Goal: Ask a question

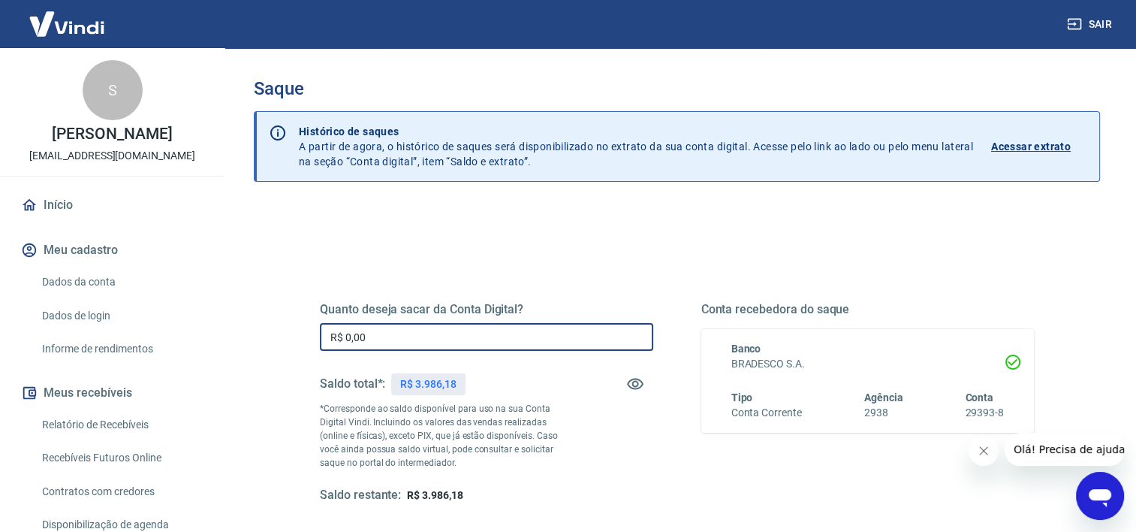
click at [393, 342] on input "R$ 0,00" at bounding box center [486, 337] width 333 height 28
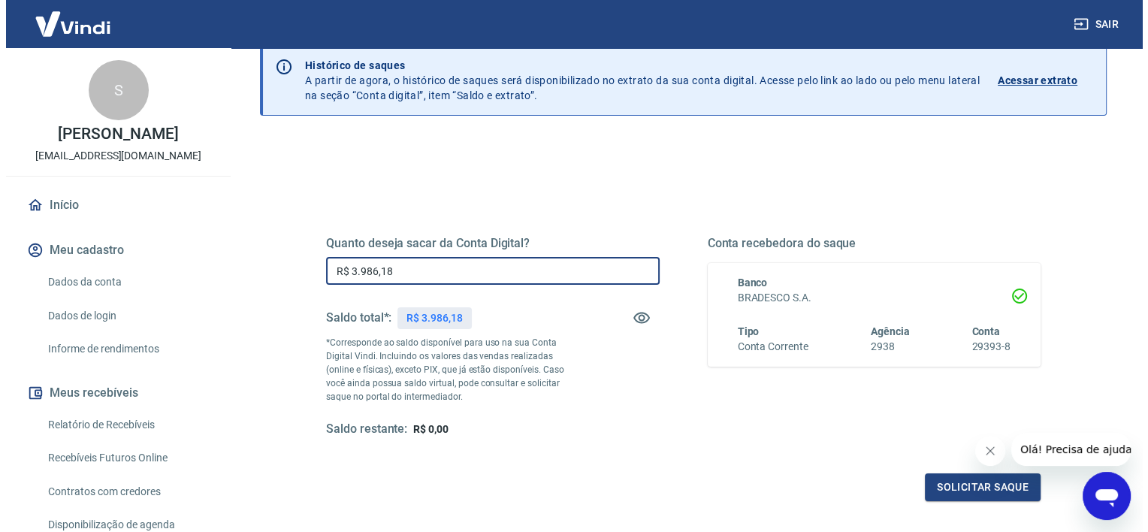
scroll to position [210, 0]
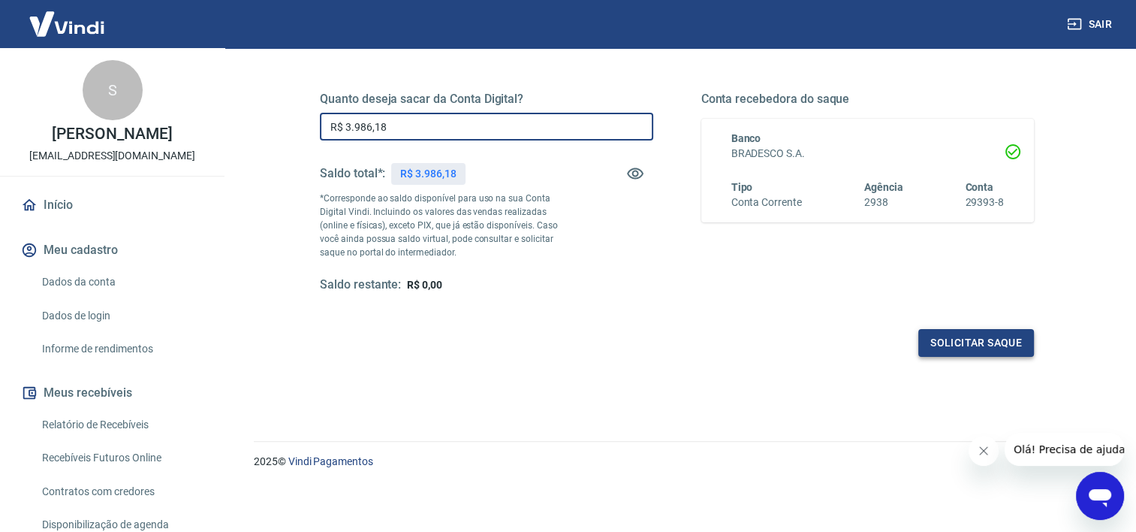
type input "R$ 3.986,18"
click at [959, 342] on button "Solicitar saque" at bounding box center [977, 343] width 116 height 28
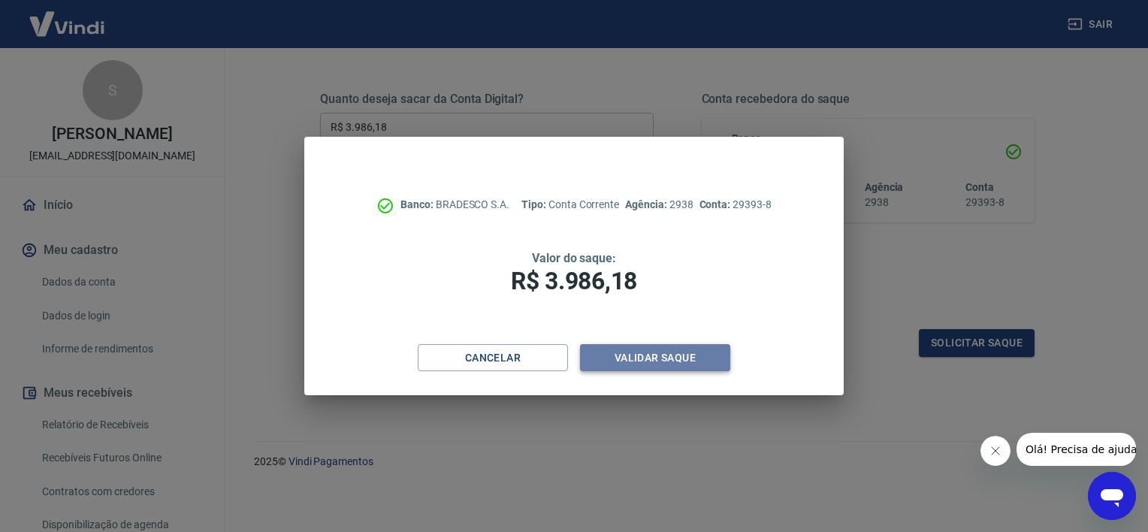
click at [683, 358] on button "Validar saque" at bounding box center [655, 358] width 150 height 28
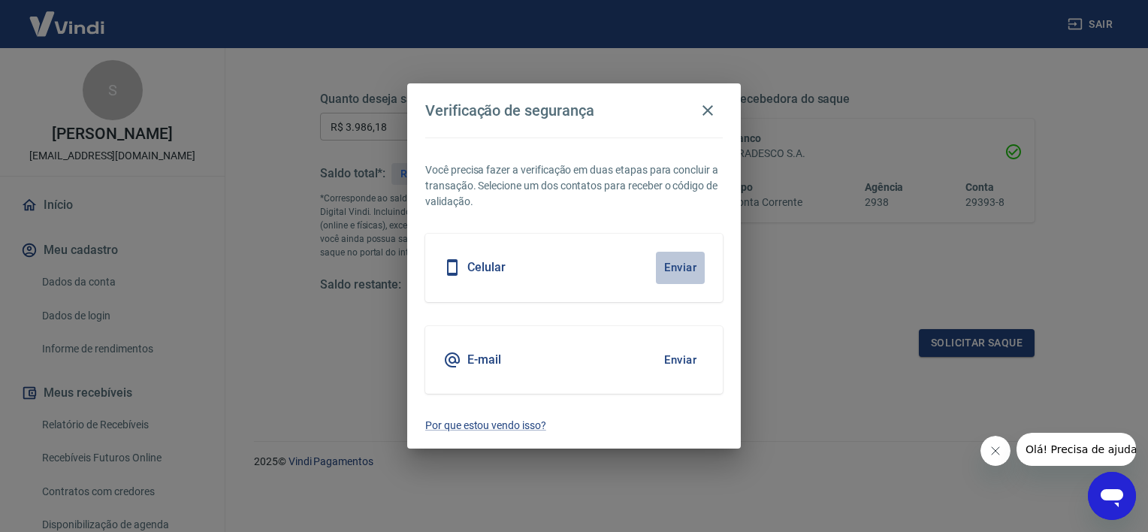
click at [680, 267] on button "Enviar" at bounding box center [680, 268] width 49 height 32
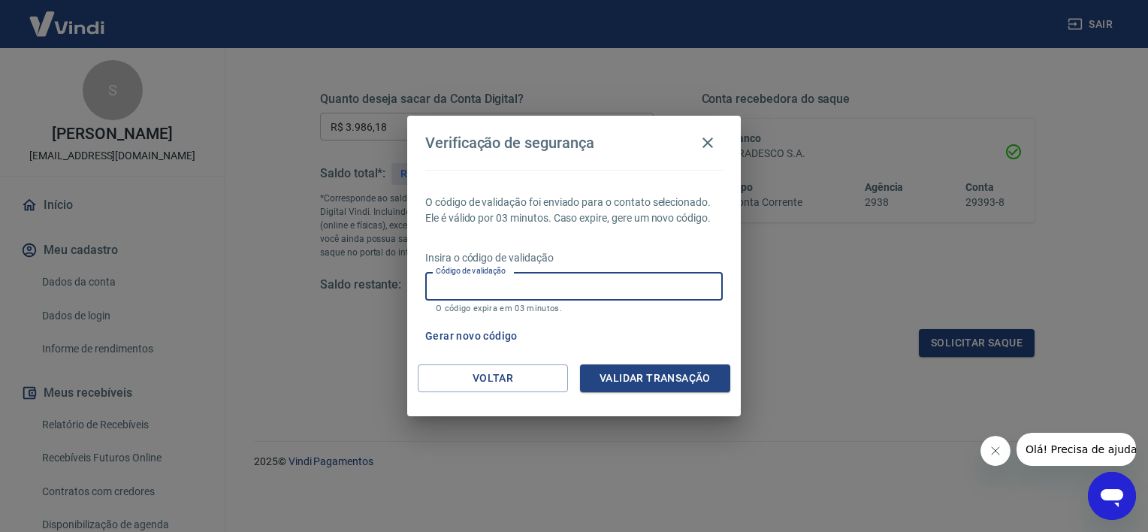
click at [632, 289] on input "Código de validação" at bounding box center [573, 286] width 297 height 28
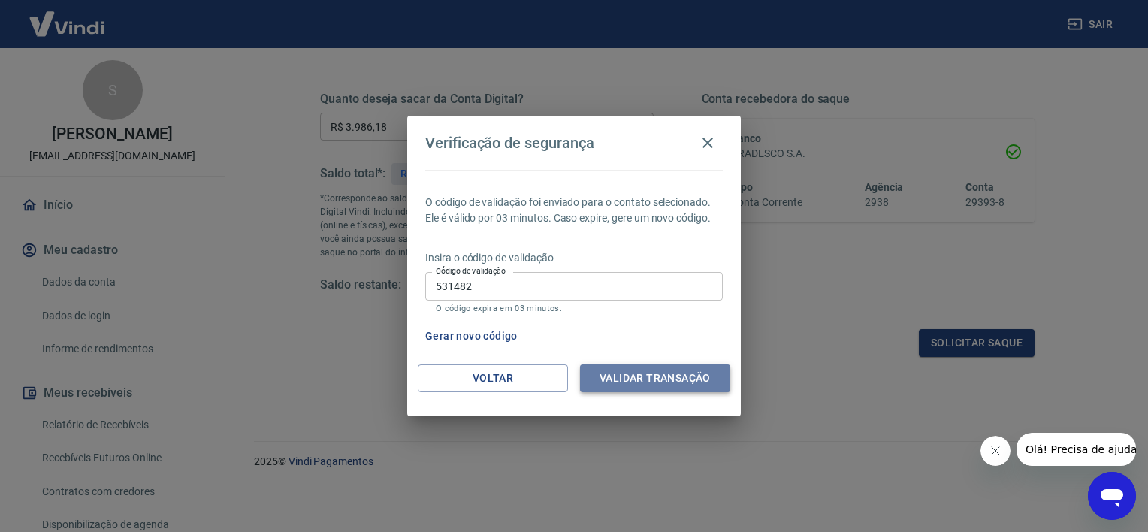
click at [670, 376] on button "Validar transação" at bounding box center [655, 378] width 150 height 28
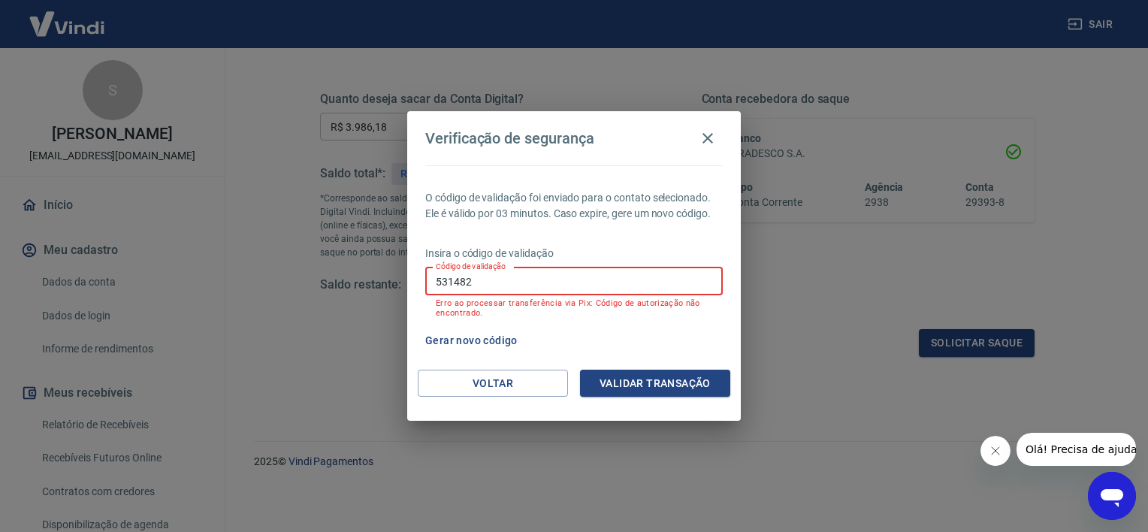
click at [522, 276] on input "531482" at bounding box center [573, 281] width 297 height 28
type input "5"
click at [1112, 495] on icon "Abrir janela de mensagens" at bounding box center [1111, 498] width 23 height 18
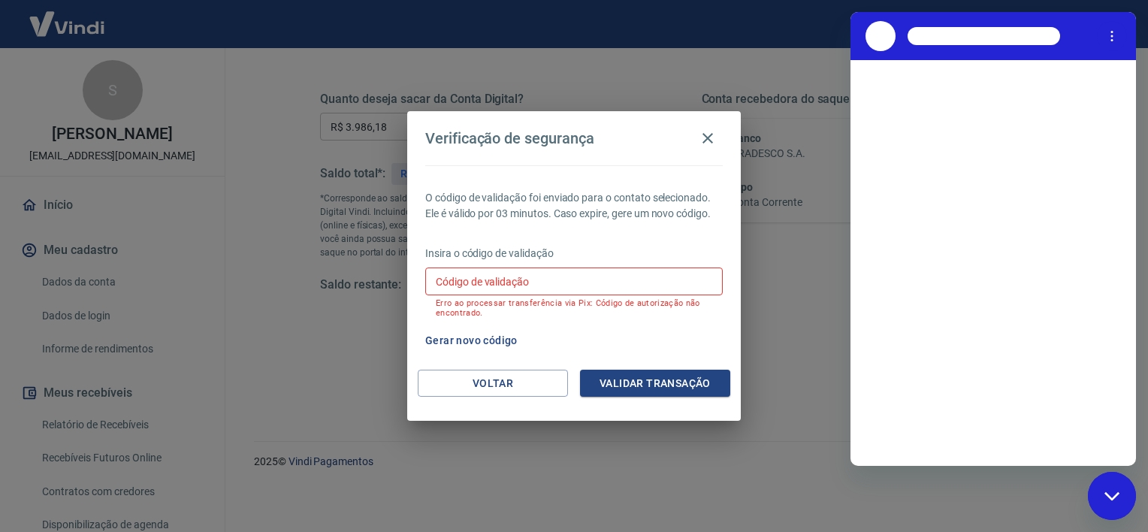
scroll to position [0, 0]
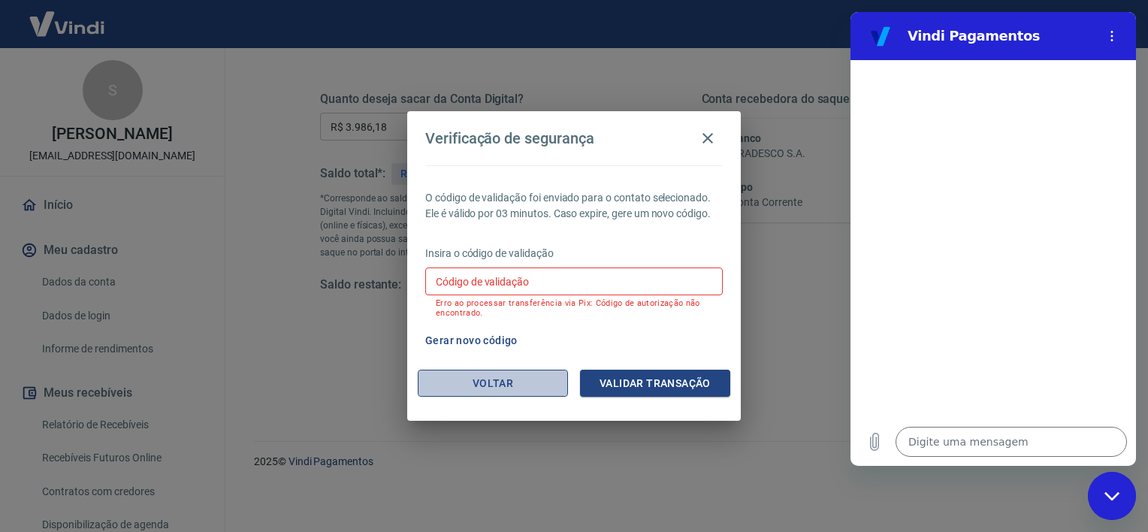
click at [490, 379] on button "Voltar" at bounding box center [493, 384] width 150 height 28
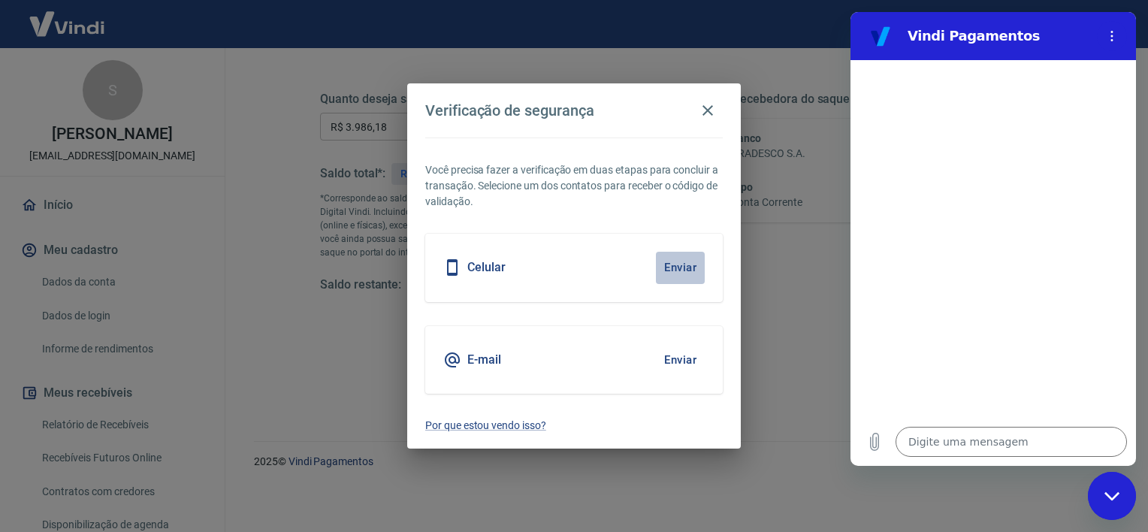
click at [678, 267] on button "Enviar" at bounding box center [680, 268] width 49 height 32
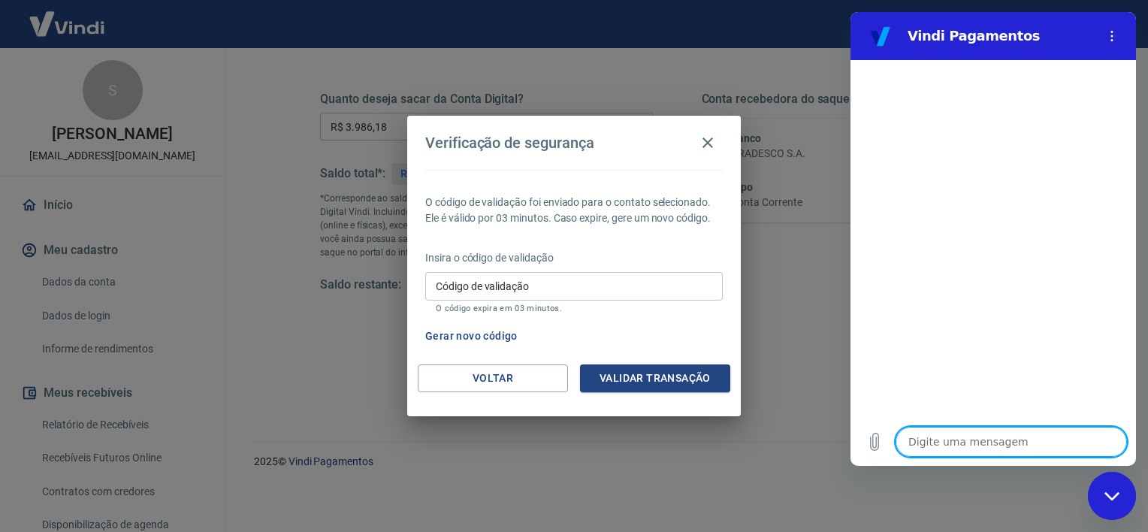
click at [959, 444] on textarea at bounding box center [1010, 442] width 231 height 30
type textarea "o"
type textarea "x"
type textarea "oi"
type textarea "x"
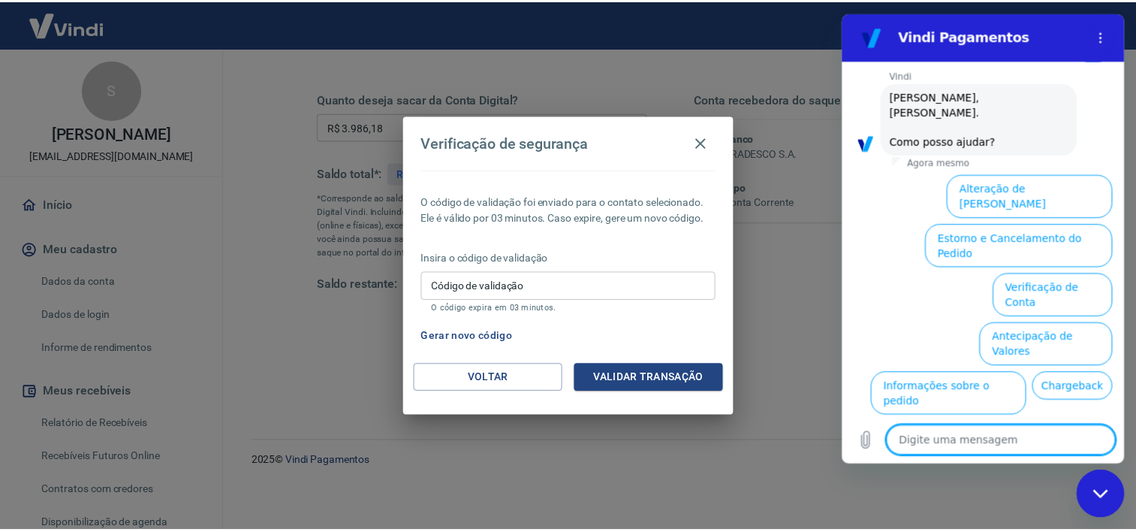
scroll to position [104, 0]
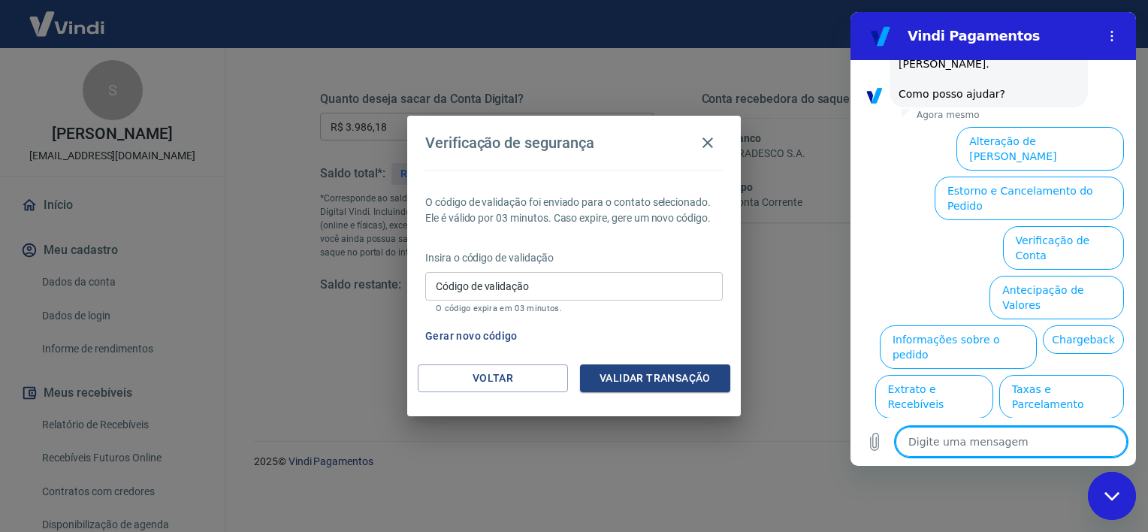
click at [1113, 496] on icon "Fechar janela de mensagens" at bounding box center [1110, 495] width 15 height 8
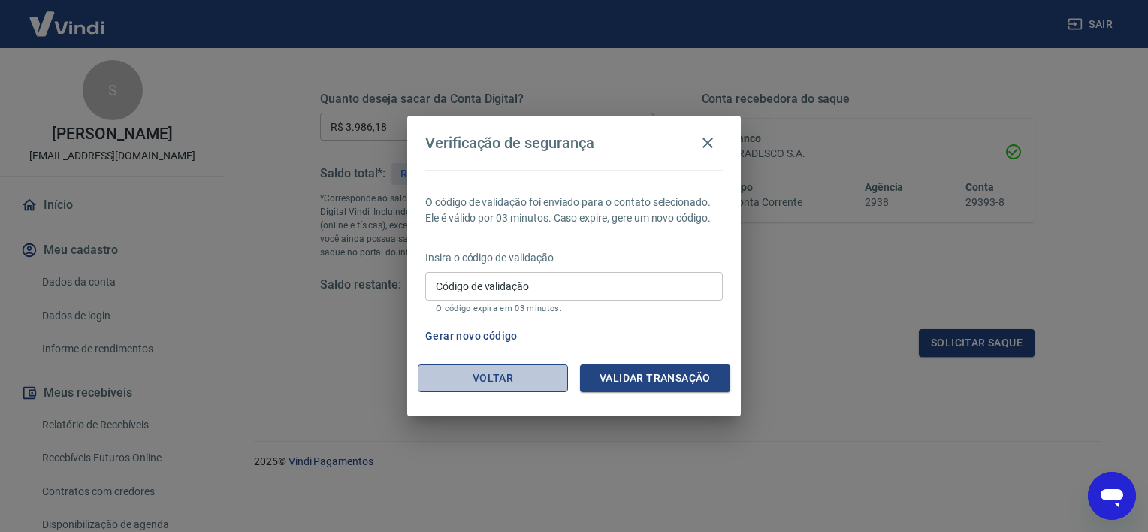
click at [515, 380] on button "Voltar" at bounding box center [493, 378] width 150 height 28
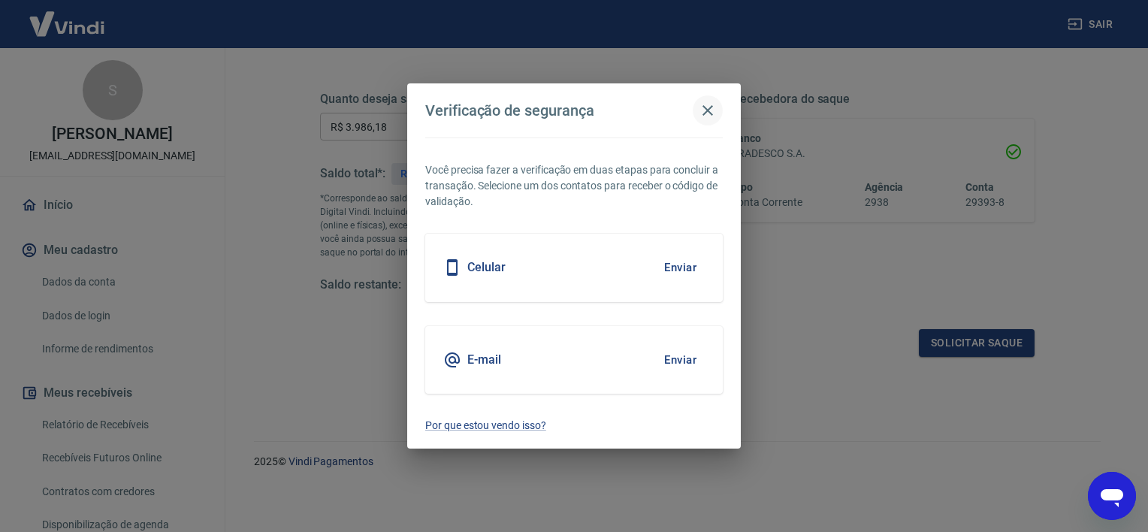
click at [702, 111] on icon "button" at bounding box center [708, 110] width 18 height 18
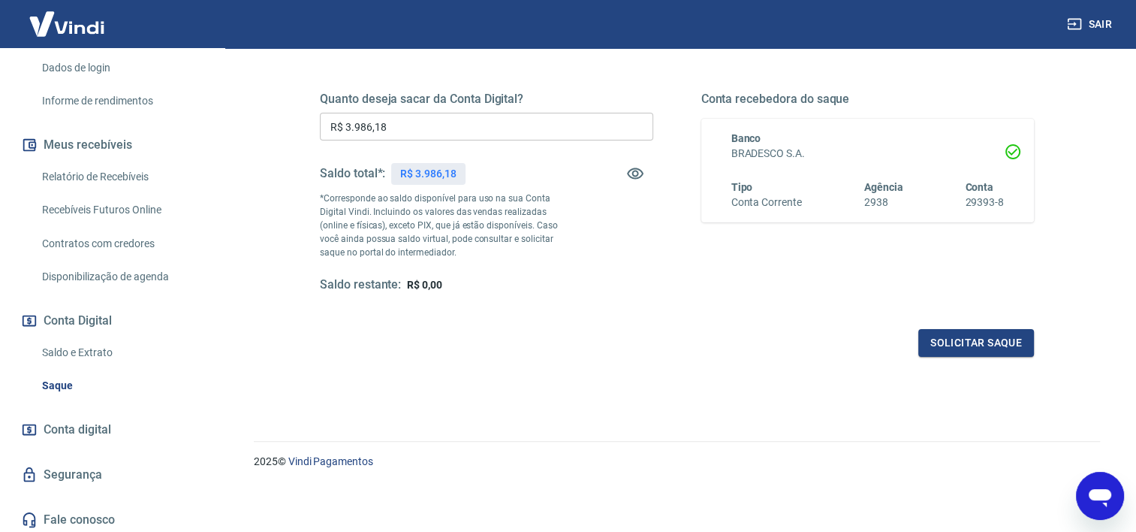
scroll to position [252, 0]
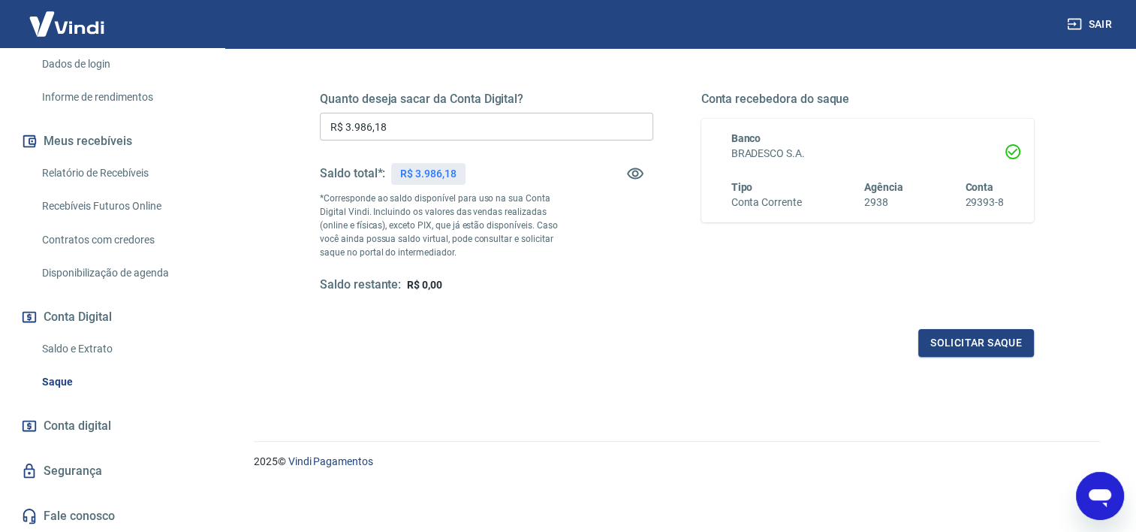
click at [104, 512] on link "Fale conosco" at bounding box center [112, 515] width 189 height 33
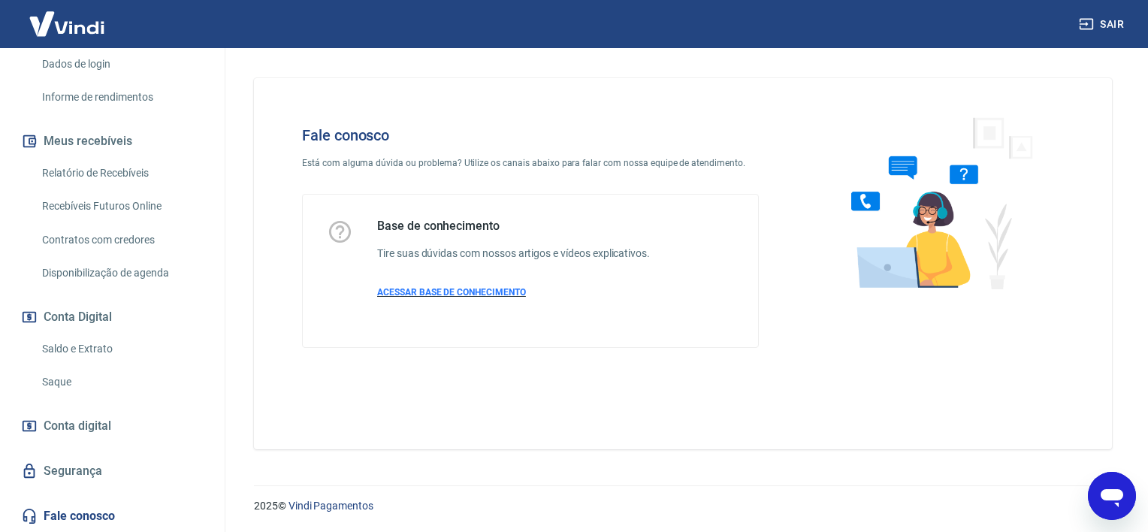
click at [463, 294] on span "ACESSAR BASE DE CONHECIMENTO" at bounding box center [451, 292] width 149 height 11
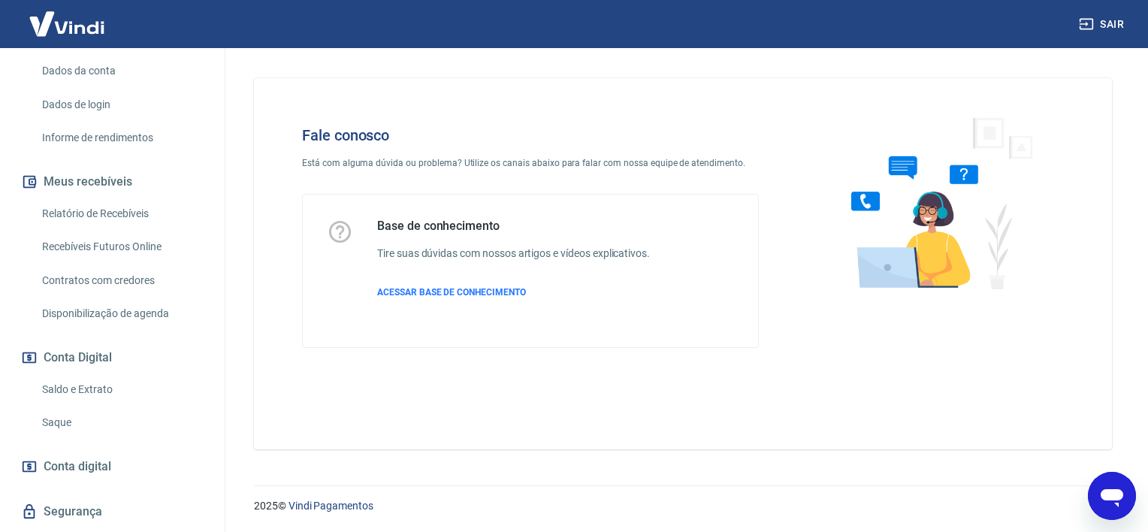
scroll to position [252, 0]
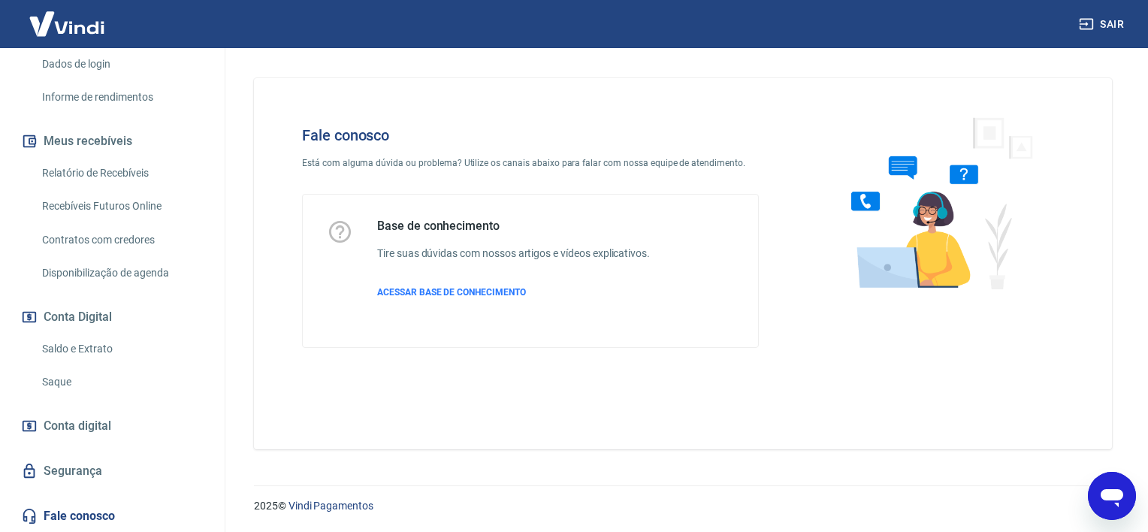
click at [1103, 497] on icon "Abrir janela de mensagens" at bounding box center [1111, 498] width 23 height 18
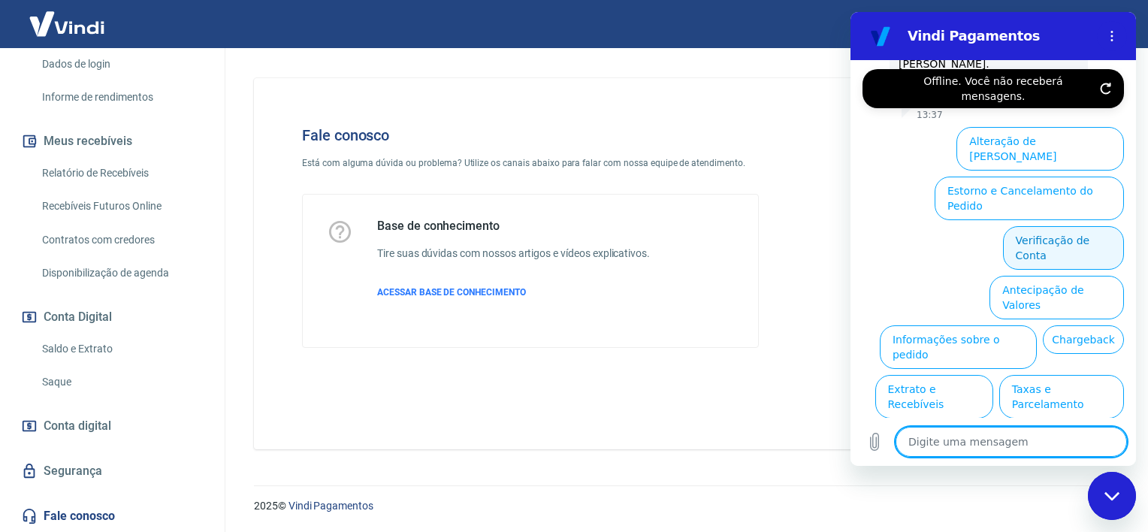
click at [1038, 226] on button "Verificação de Conta" at bounding box center [1063, 248] width 121 height 44
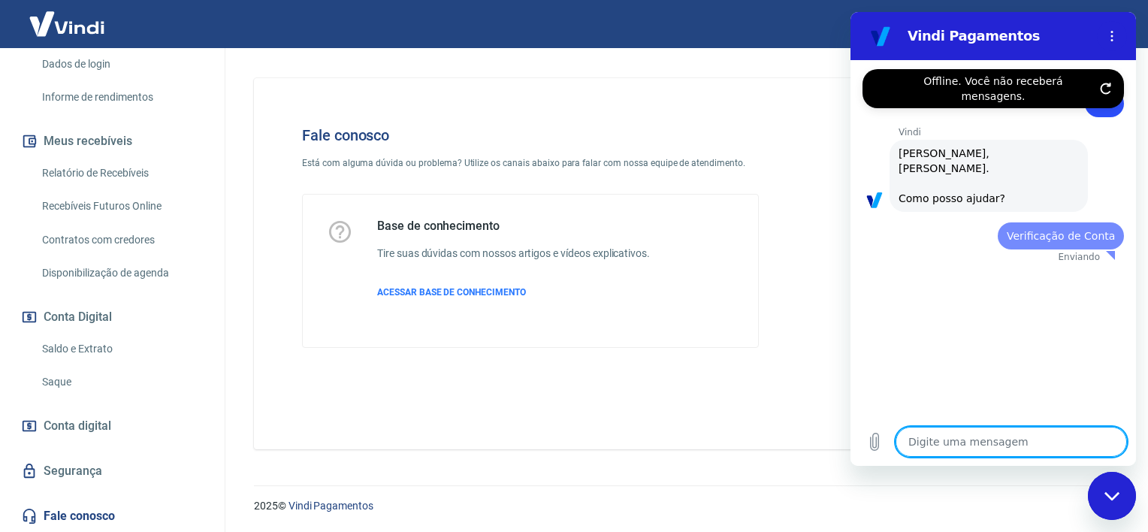
type textarea "x"
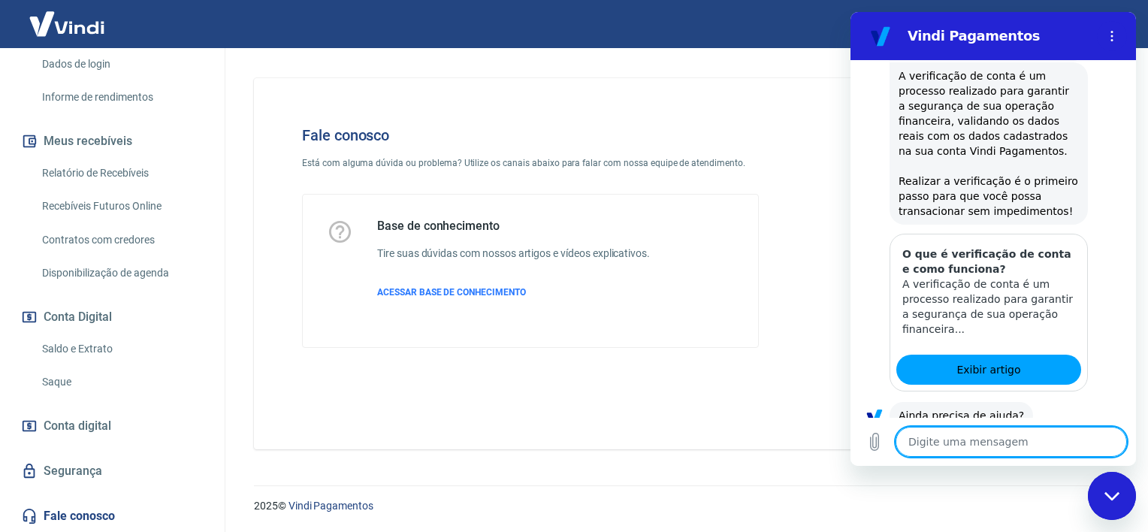
scroll to position [200, 0]
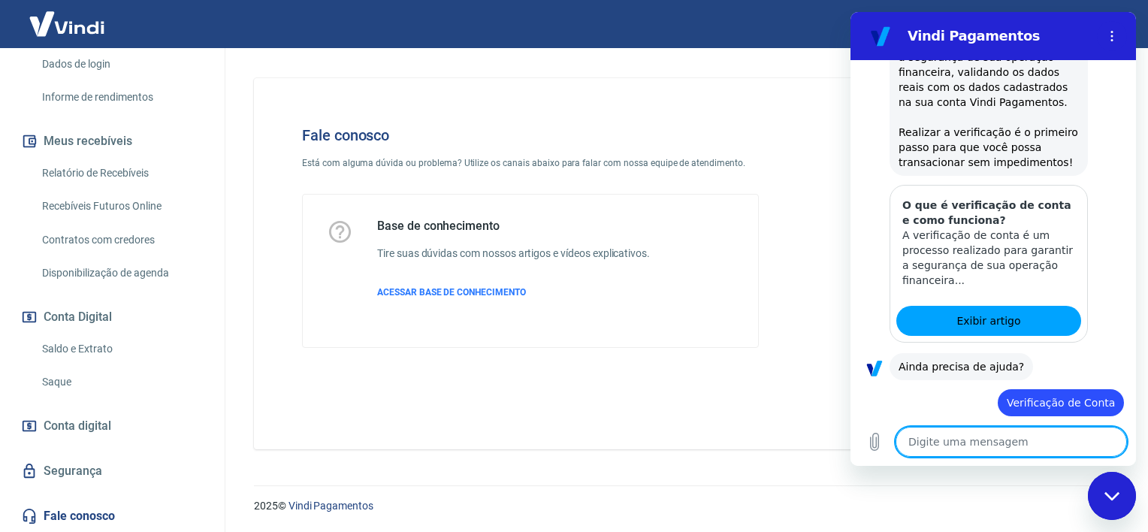
type textarea "s"
type textarea "x"
type textarea "si"
type textarea "x"
type textarea "sim"
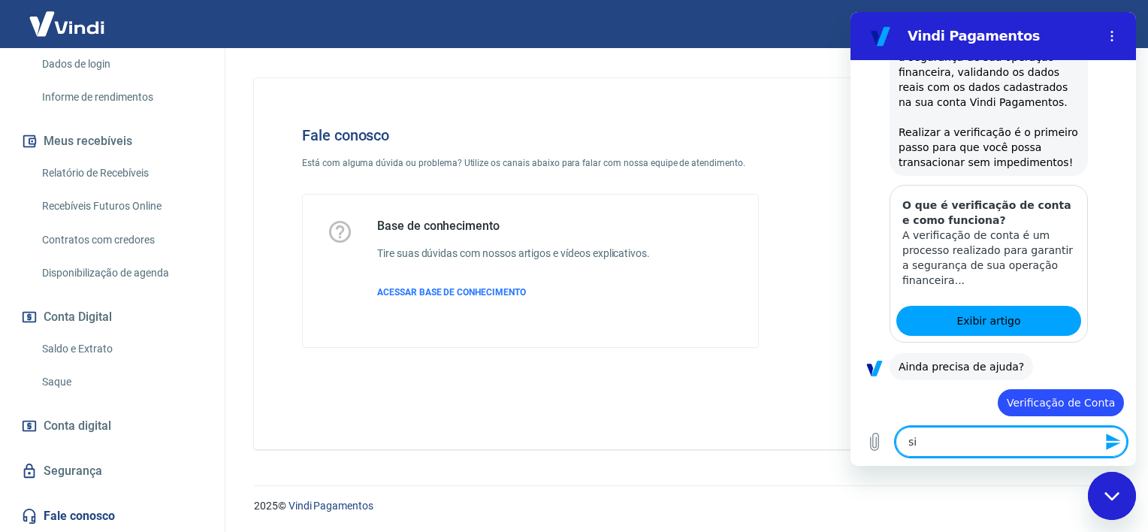
type textarea "x"
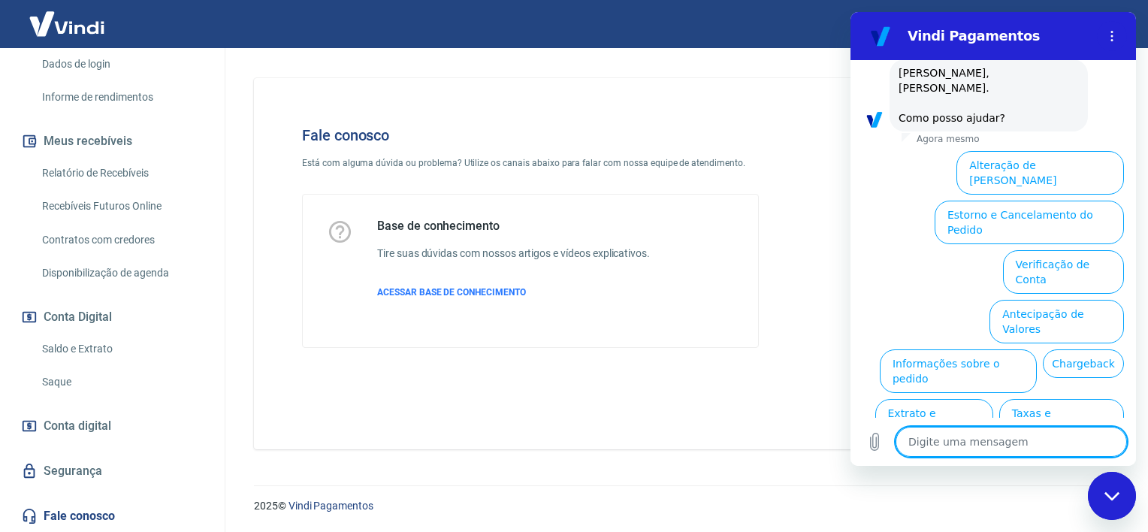
scroll to position [616, 0]
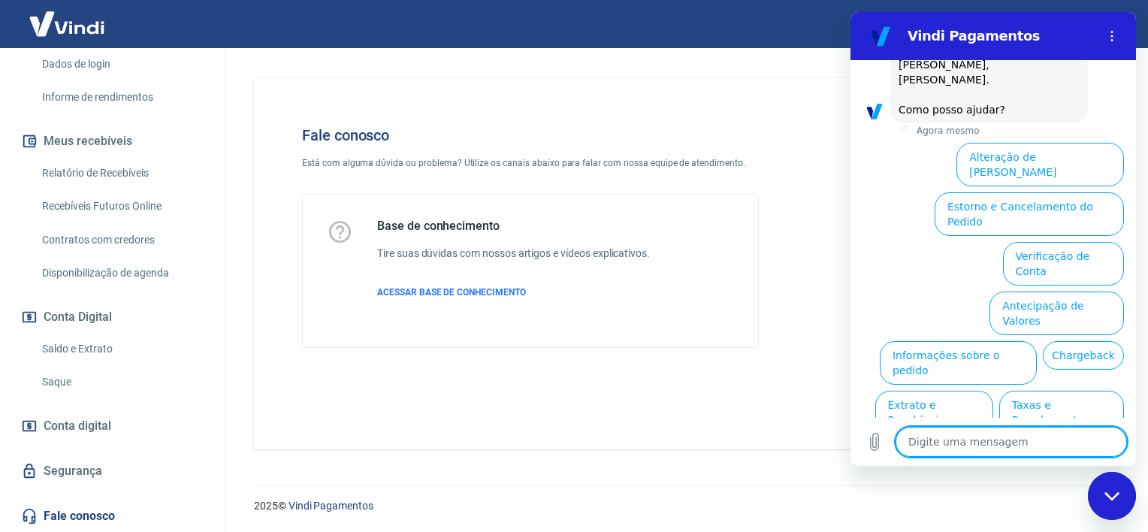
click at [1040, 242] on button "Verificação de Conta" at bounding box center [1063, 264] width 121 height 44
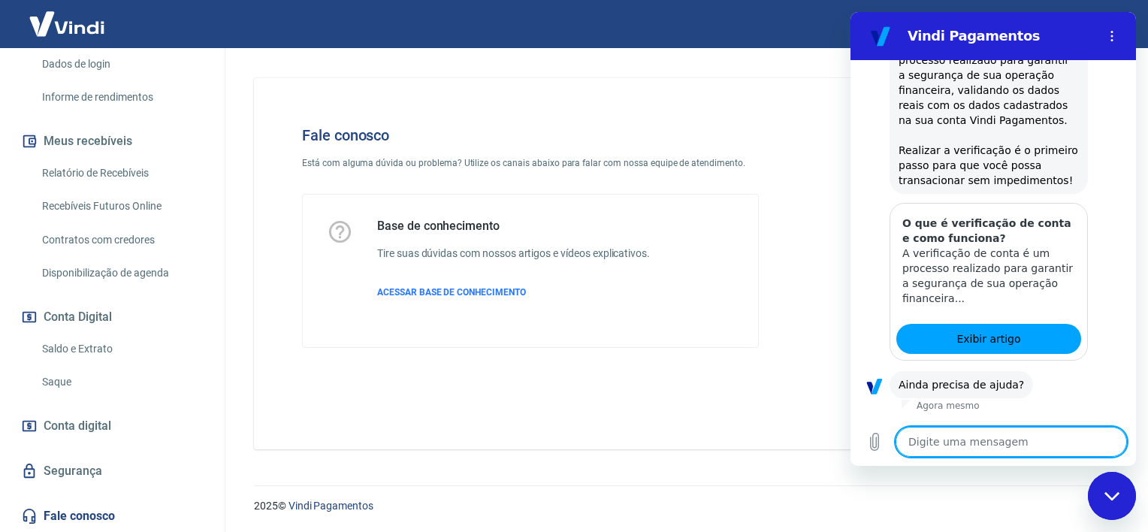
scroll to position [767, 0]
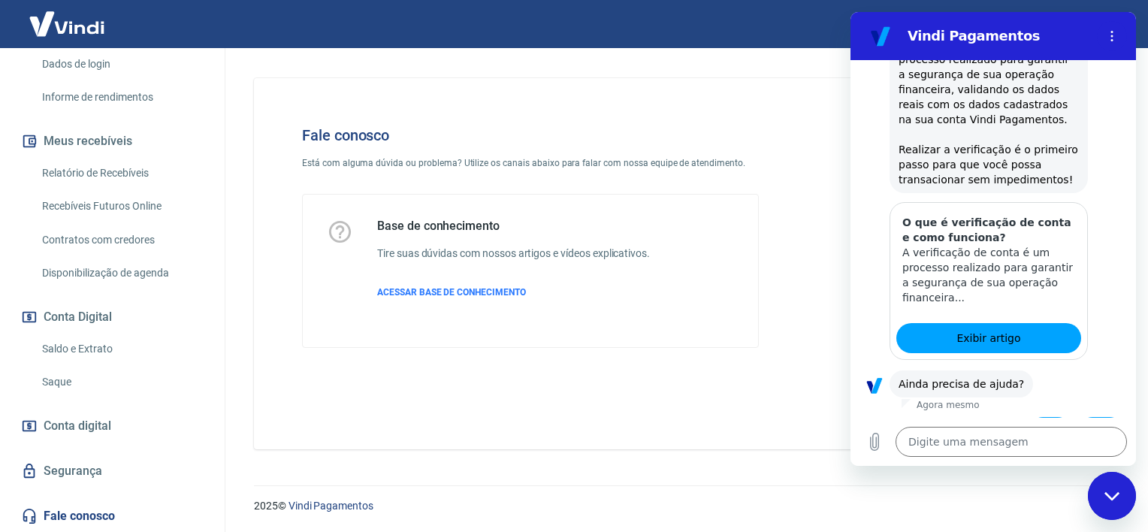
click at [1049, 417] on button "Sim" at bounding box center [1050, 431] width 44 height 29
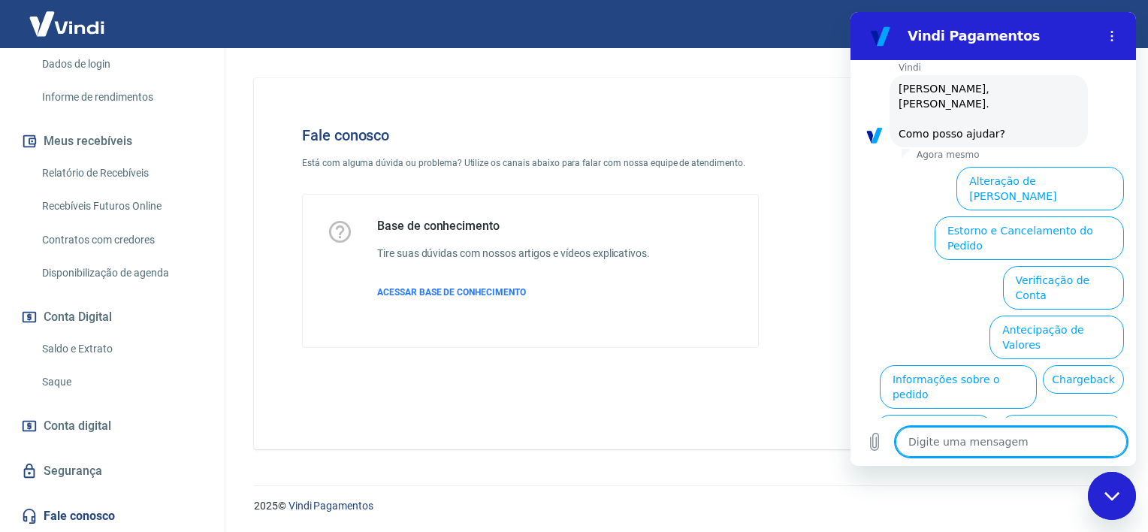
scroll to position [1157, 0]
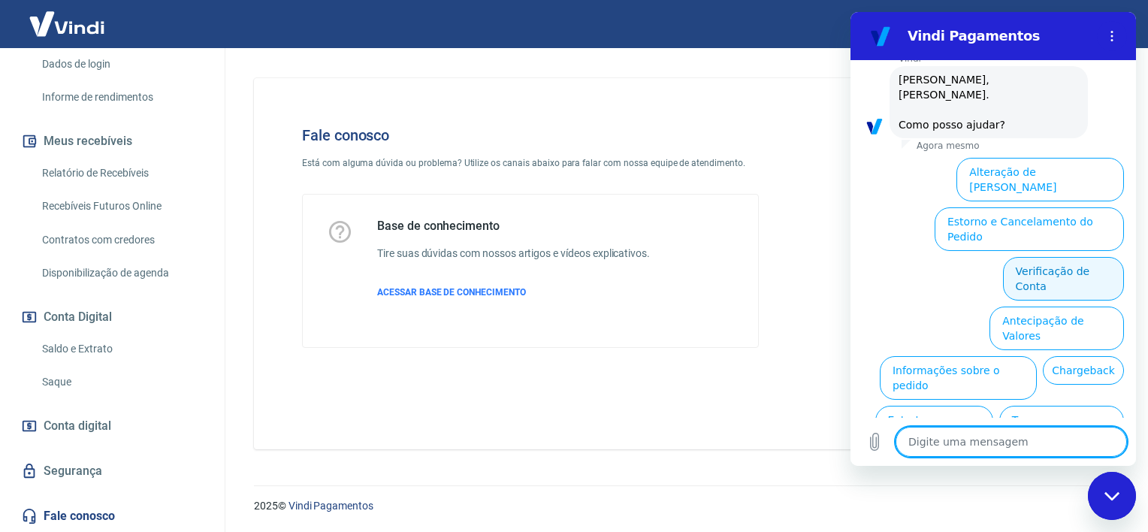
click at [1017, 257] on button "Verificação de Conta" at bounding box center [1063, 279] width 121 height 44
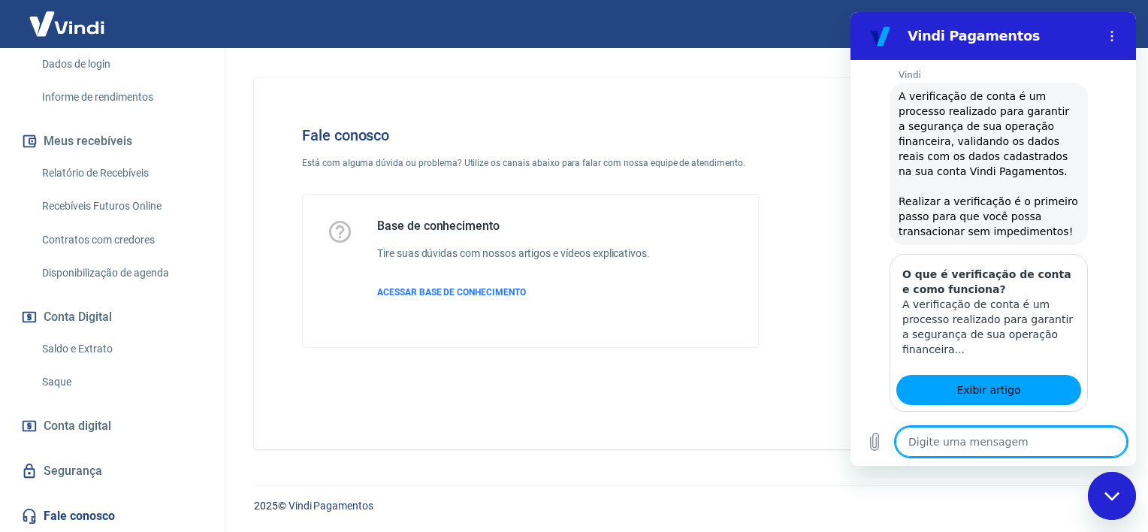
scroll to position [1308, 0]
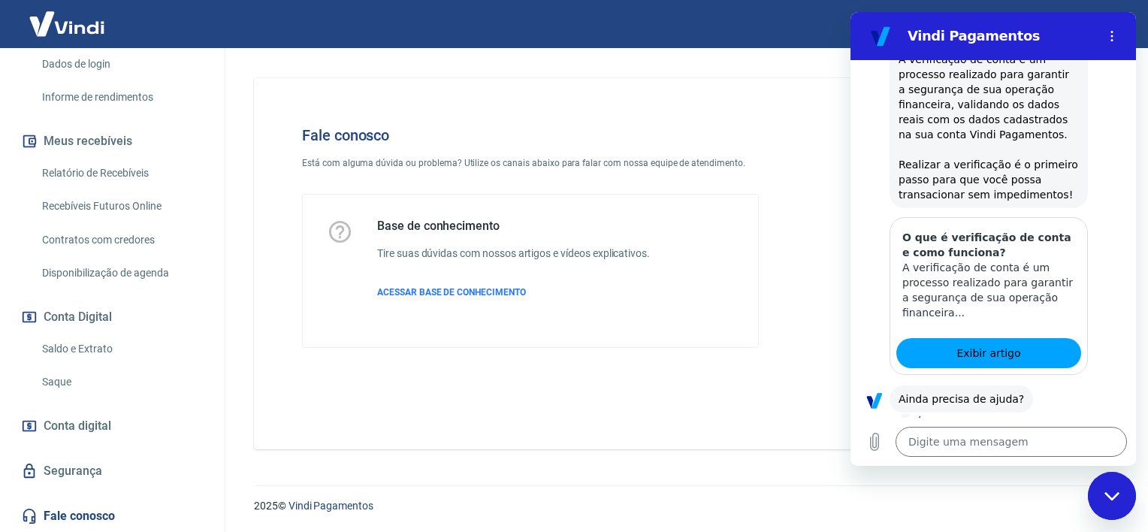
click at [1033, 432] on button "Sim" at bounding box center [1050, 446] width 44 height 29
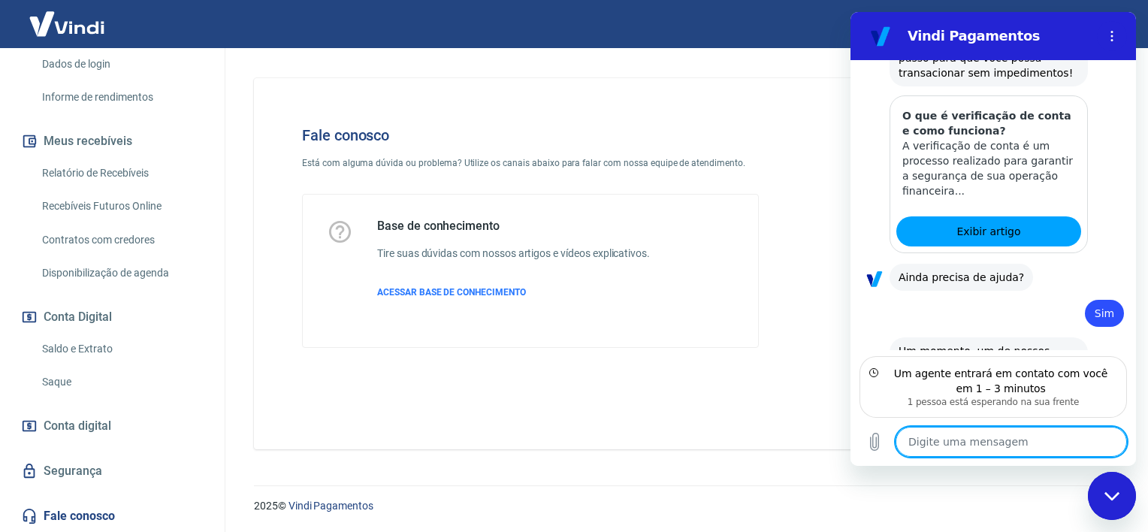
scroll to position [1414, 0]
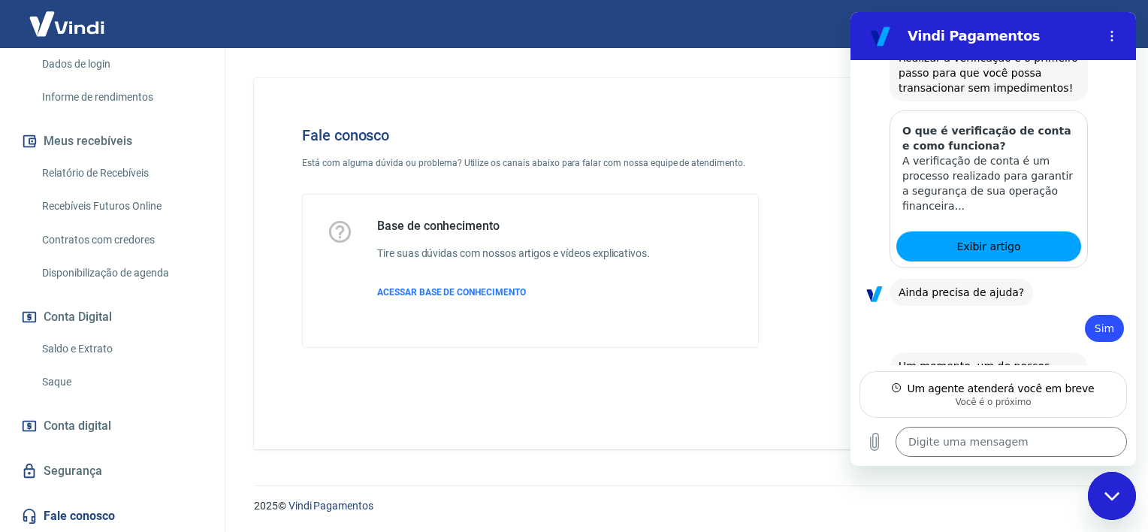
type textarea "x"
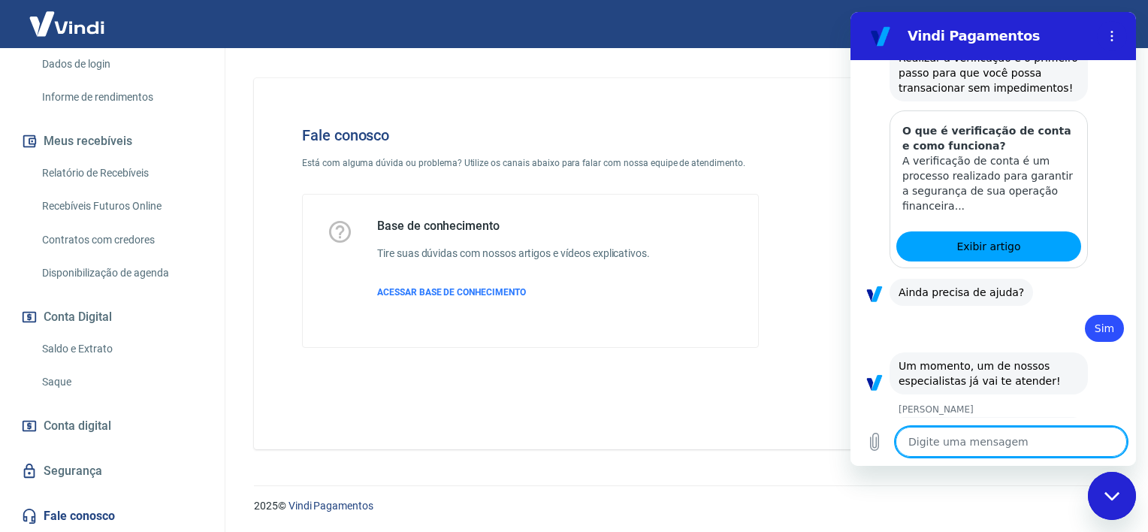
scroll to position [1472, 0]
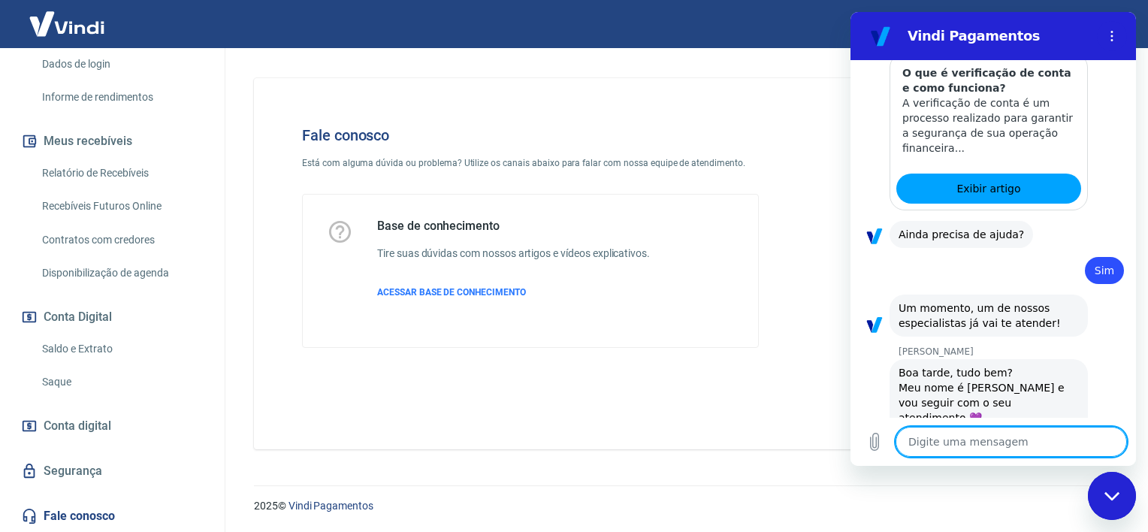
click at [958, 430] on textarea at bounding box center [1010, 442] width 231 height 30
type textarea "s"
type textarea "x"
type textarea "si"
type textarea "x"
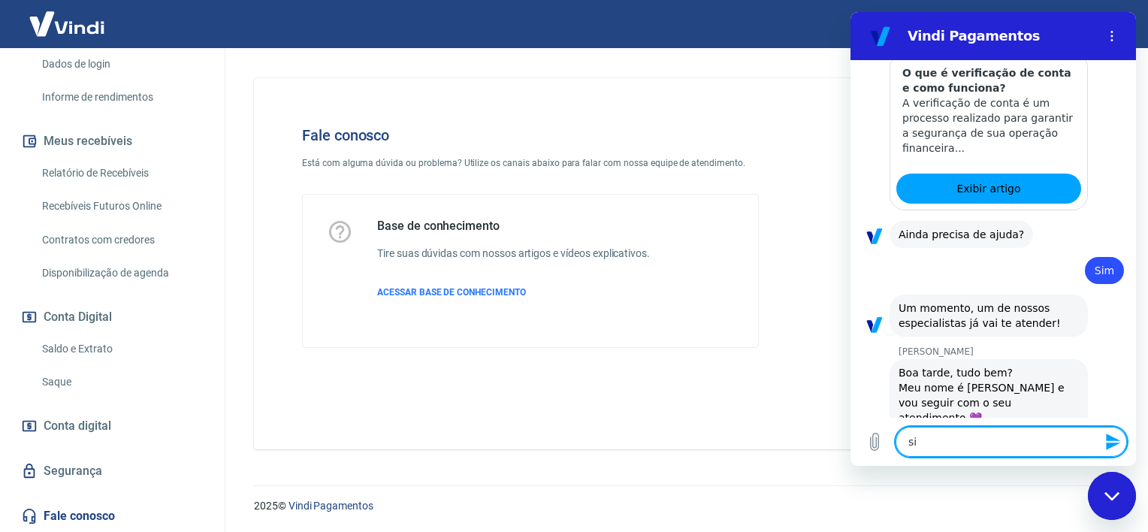
type textarea "sil"
type textarea "x"
type textarea "silv"
type textarea "x"
type textarea "silvi"
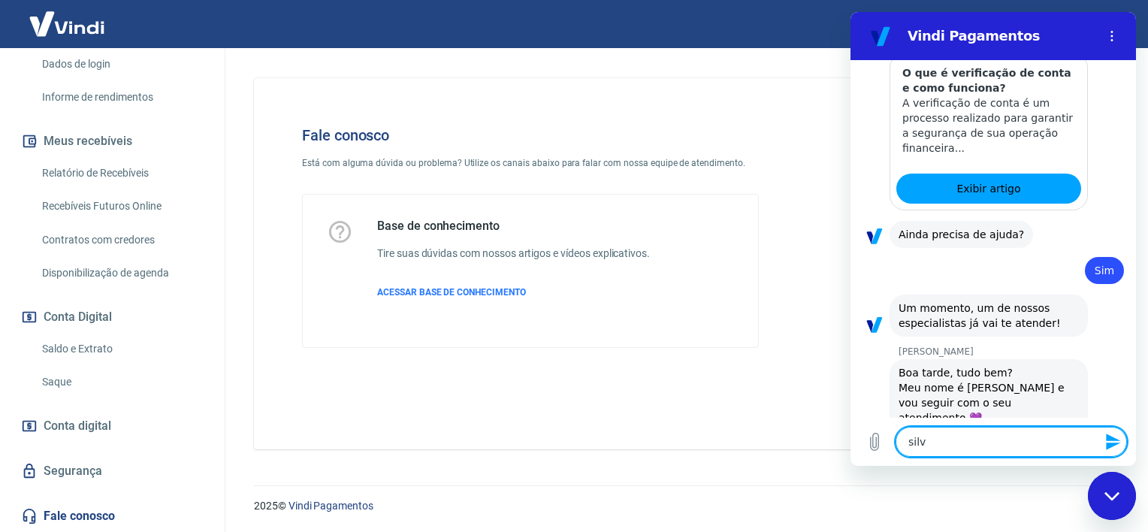
type textarea "x"
type textarea "silvia"
type textarea "x"
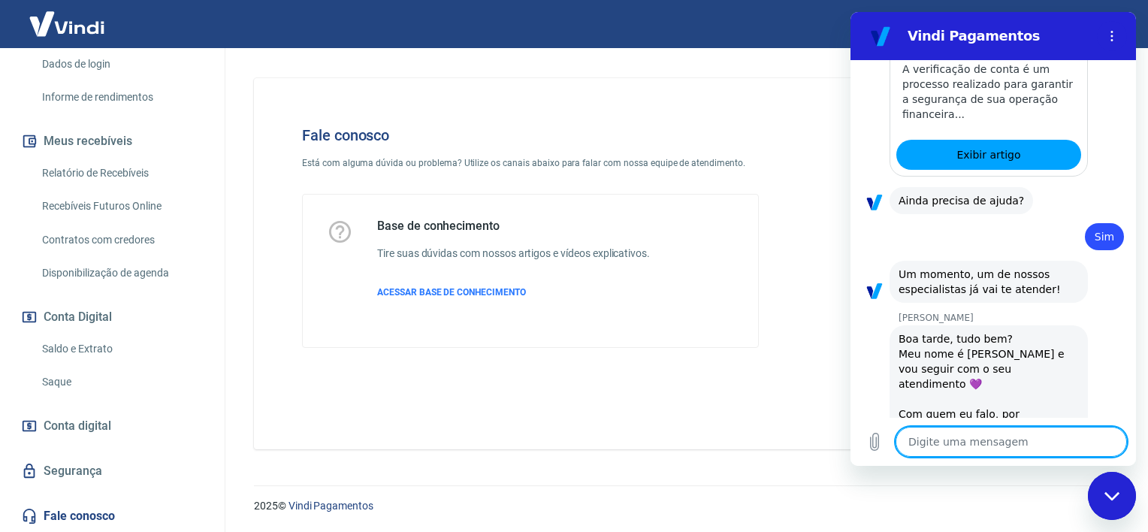
type textarea "x"
type textarea "b"
type textarea "x"
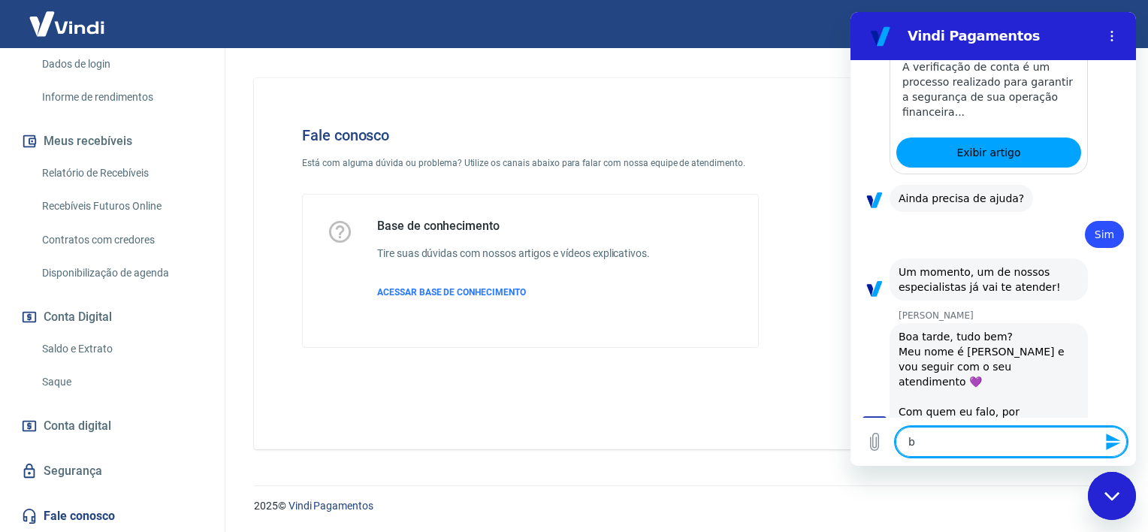
type textarea "bo"
type textarea "x"
type textarea "boa"
type textarea "x"
type textarea "boa"
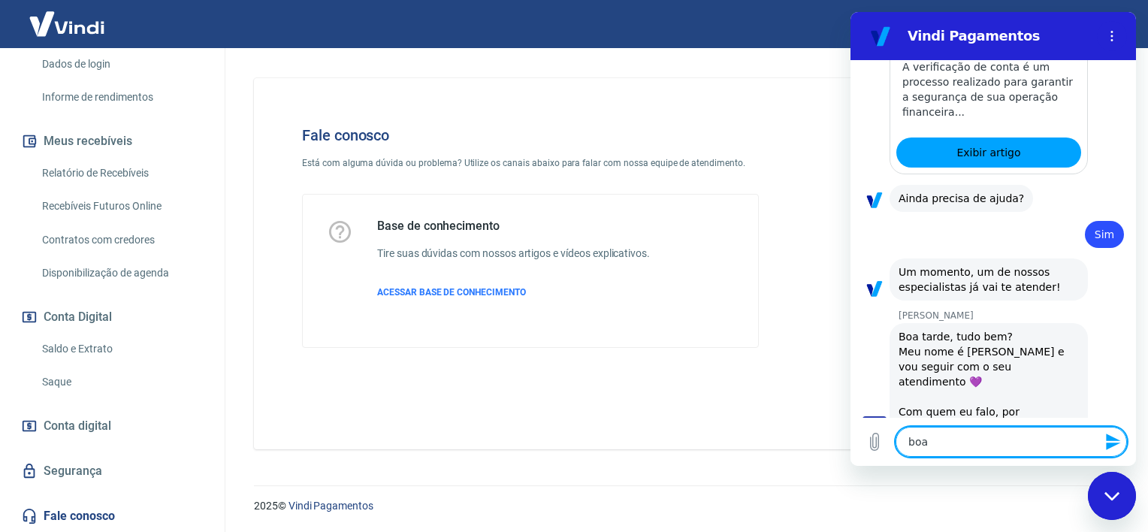
type textarea "x"
type textarea "boa t"
type textarea "x"
type textarea "boa ta"
type textarea "x"
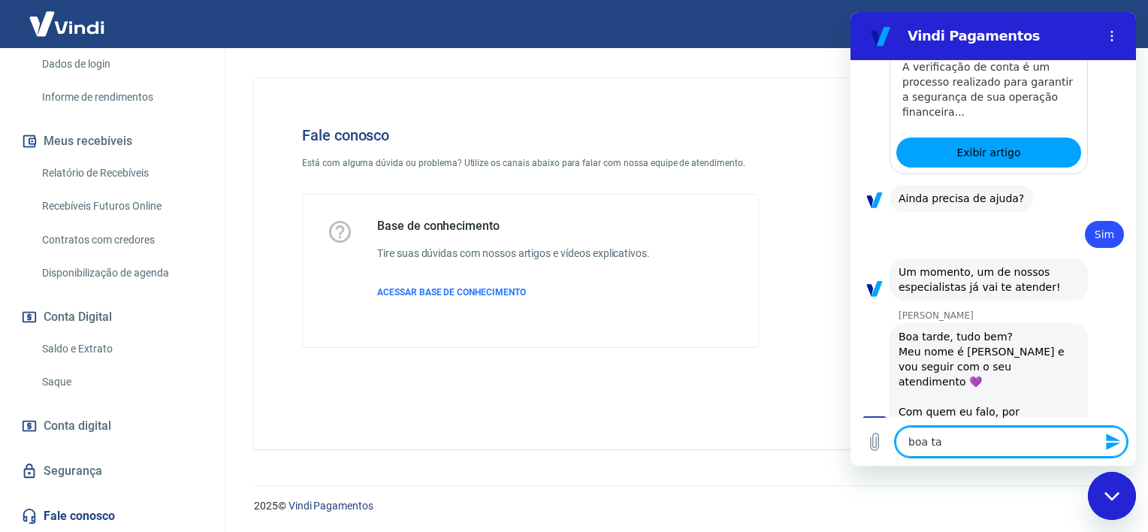
type textarea "boa tar"
type textarea "x"
type textarea "boa tard"
type textarea "x"
type textarea "boa tarde"
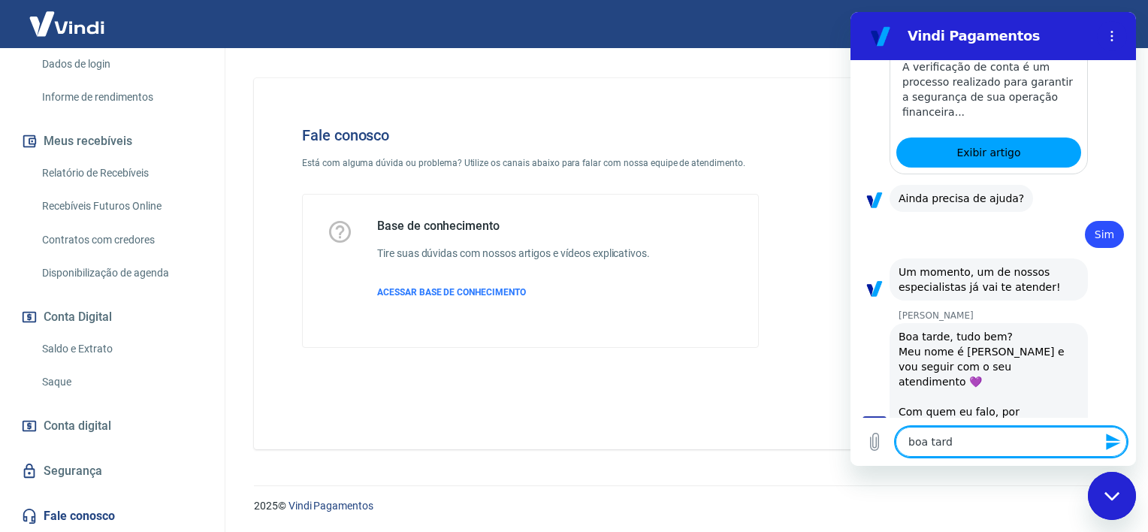
type textarea "x"
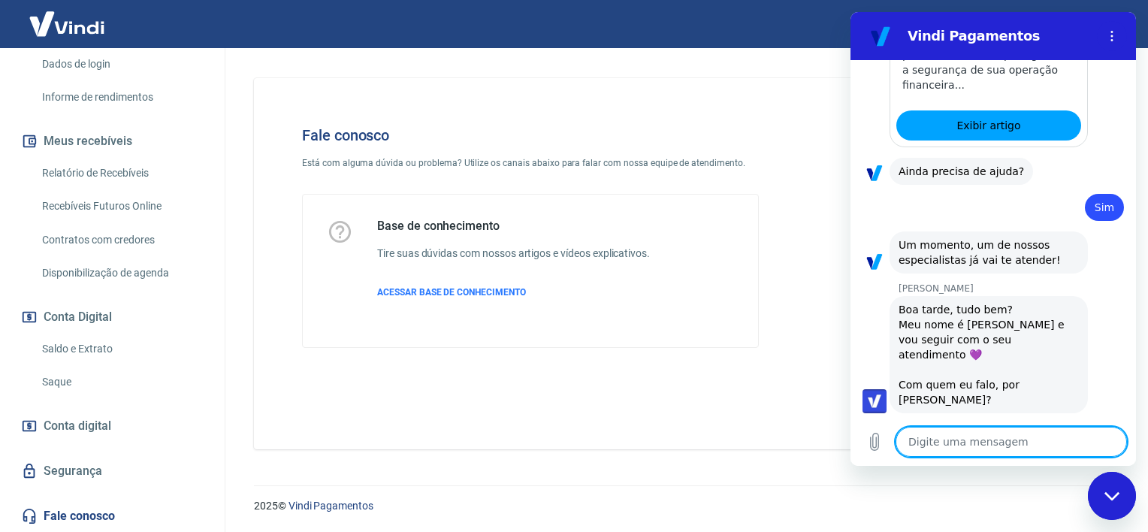
type textarea "x"
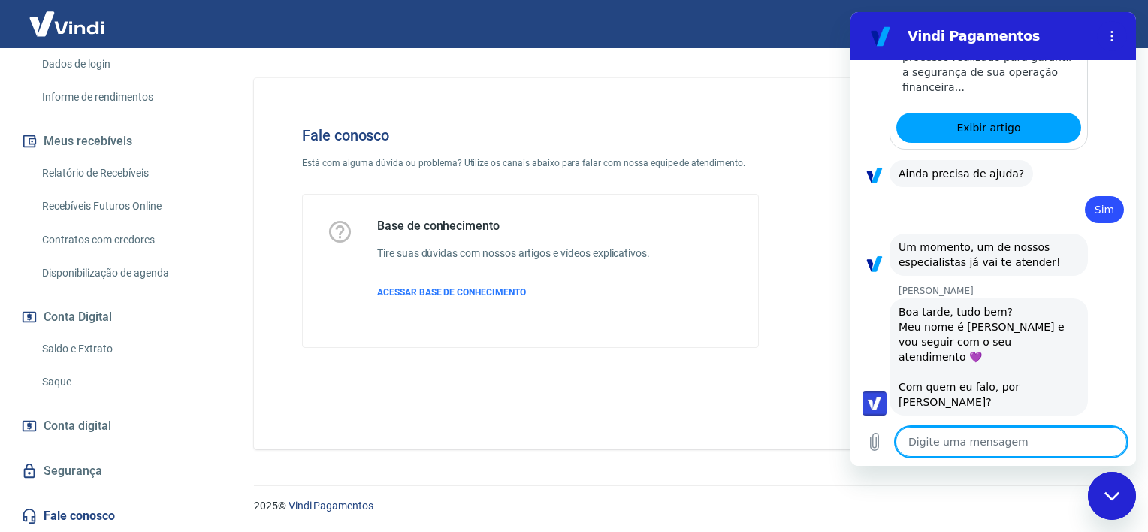
scroll to position [1536, 0]
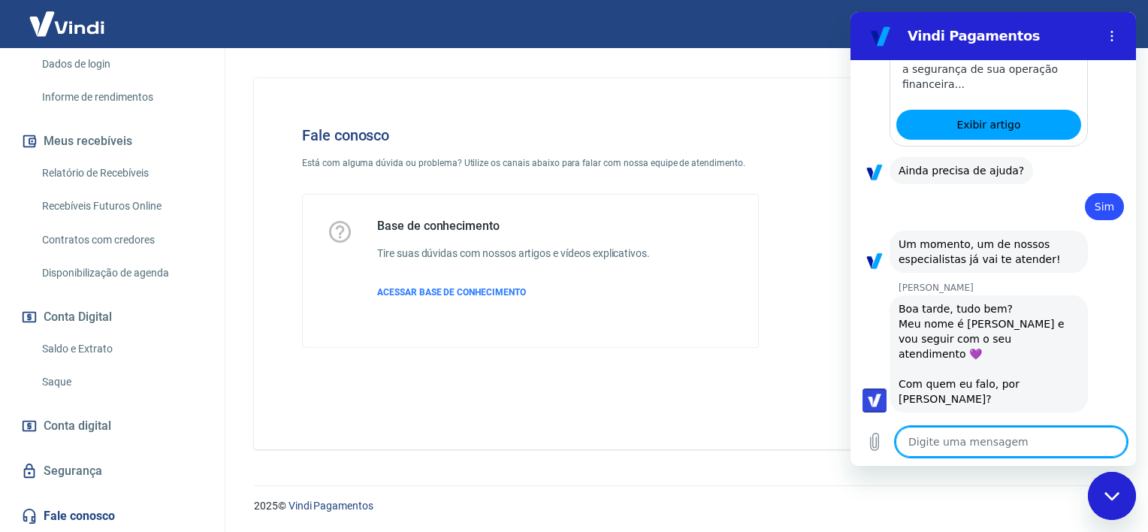
type textarea "e"
type textarea "x"
type textarea "es"
type textarea "x"
type textarea "est"
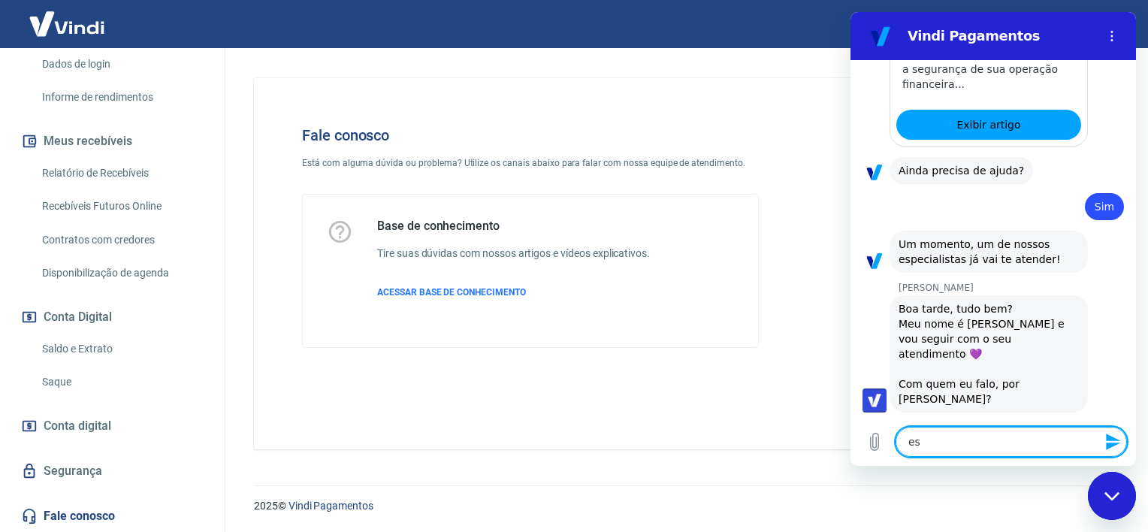
type textarea "x"
type textarea "esto"
type textarea "x"
type textarea "estou"
type textarea "x"
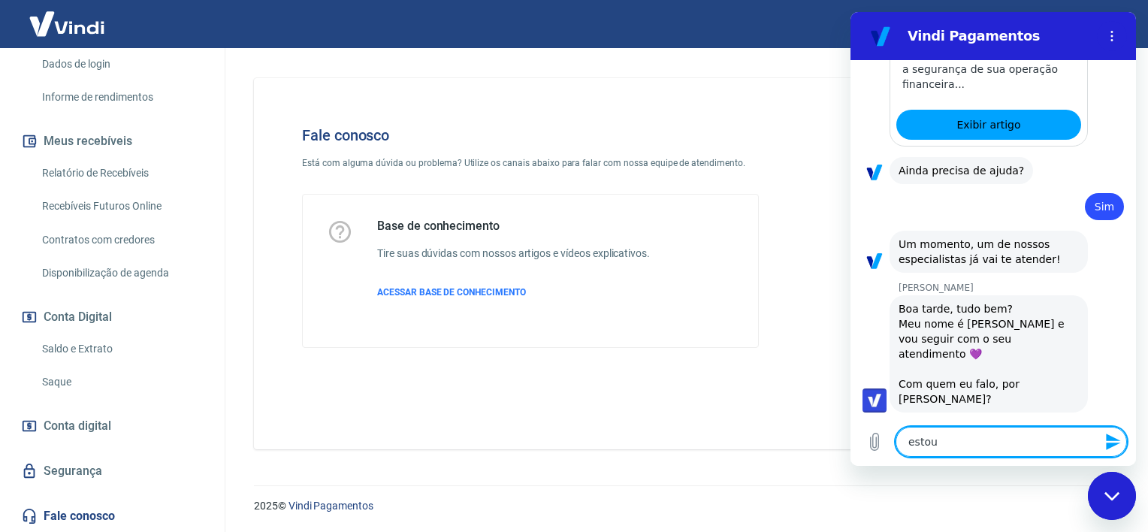
type textarea "estou"
type textarea "x"
type textarea "estou c"
type textarea "x"
type textarea "estou co"
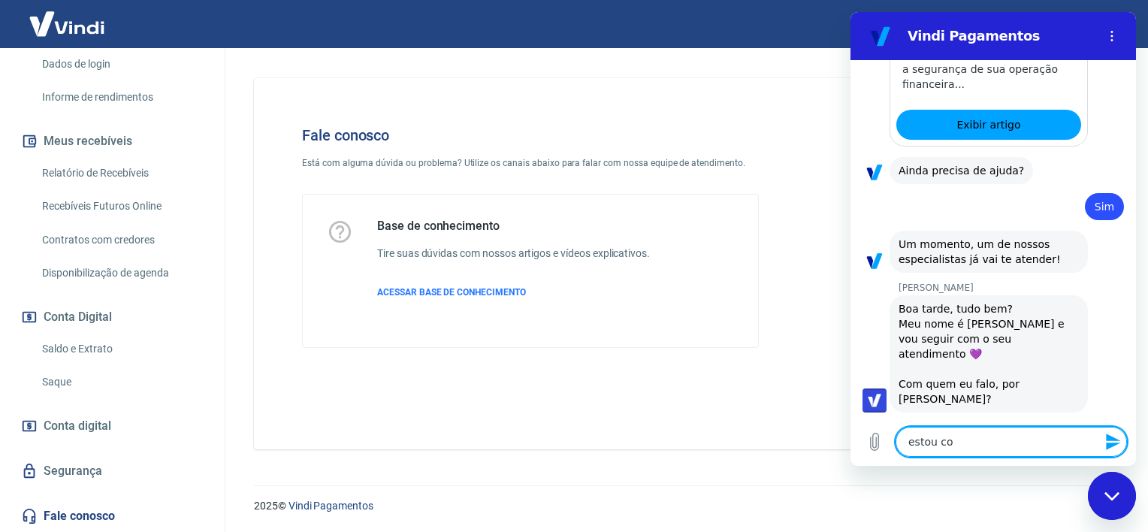
type textarea "x"
type textarea "estou com"
type textarea "x"
type textarea "estou com"
type textarea "x"
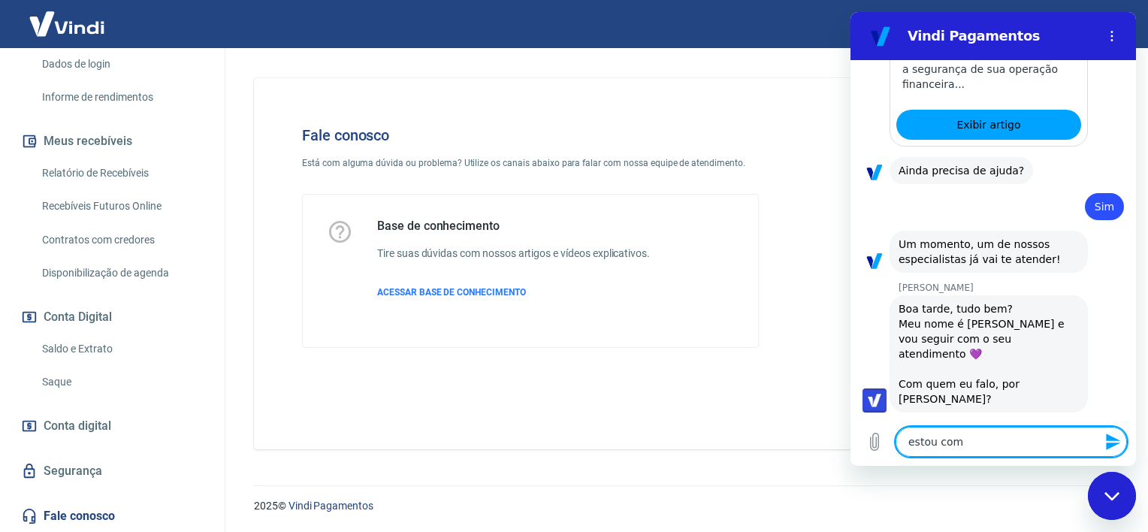
type textarea "estou com u"
type textarea "x"
type textarea "estou com um"
type textarea "x"
type textarea "estou com uma"
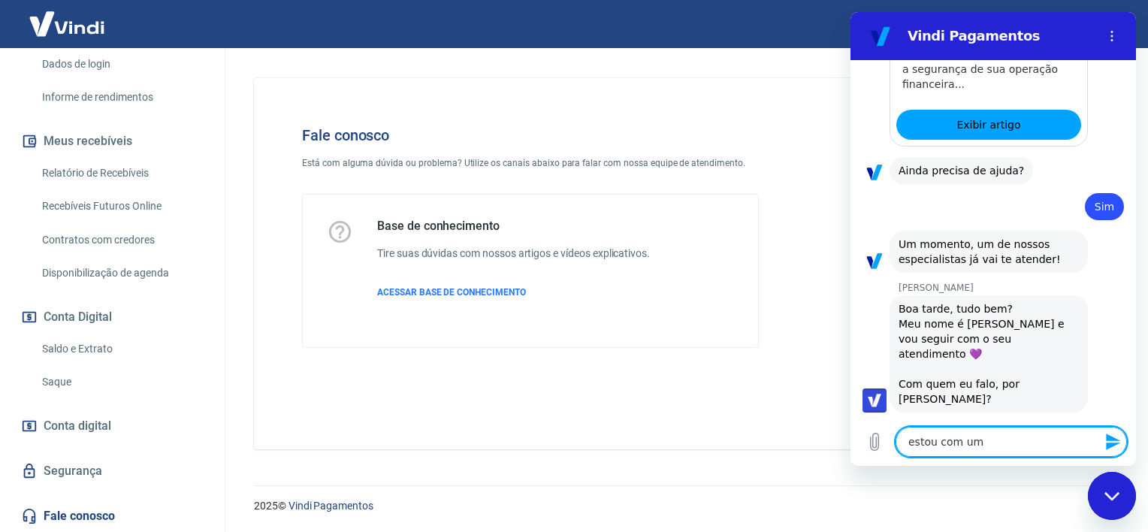
type textarea "x"
type textarea "estou com uma"
type textarea "x"
type textarea "estou com uma q"
type textarea "x"
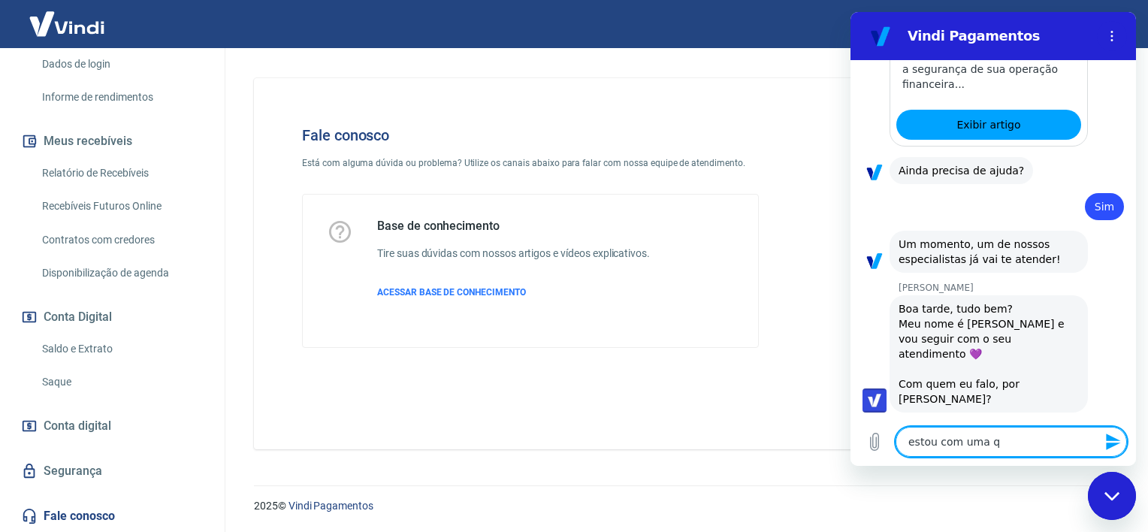
type textarea "estou com uma qu"
type textarea "x"
type textarea "estou com uma que"
type textarea "x"
type textarea "estou com uma quee"
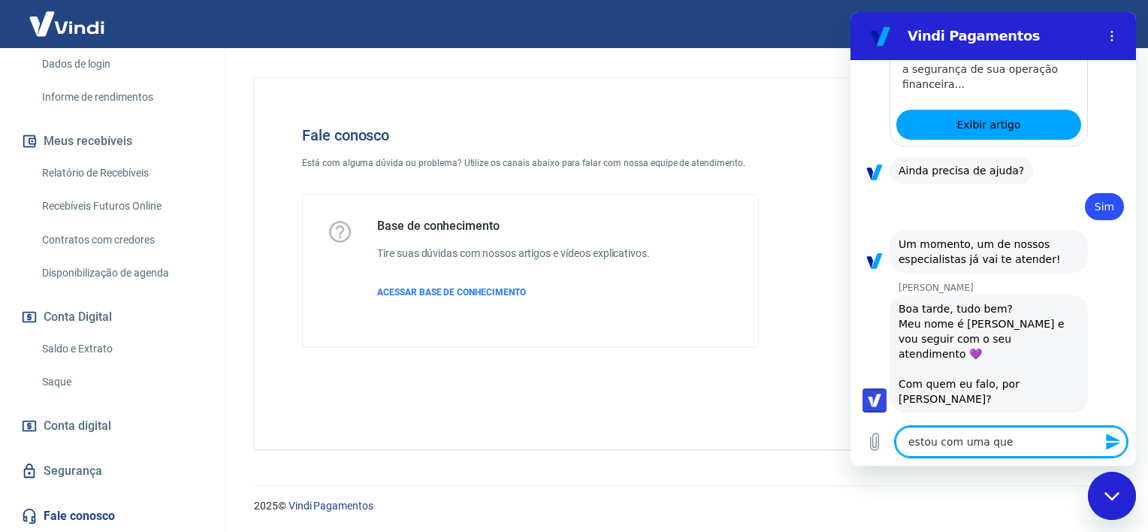
type textarea "x"
type textarea "estou com uma quee="
type textarea "x"
type textarea "estou com uma quee"
type textarea "x"
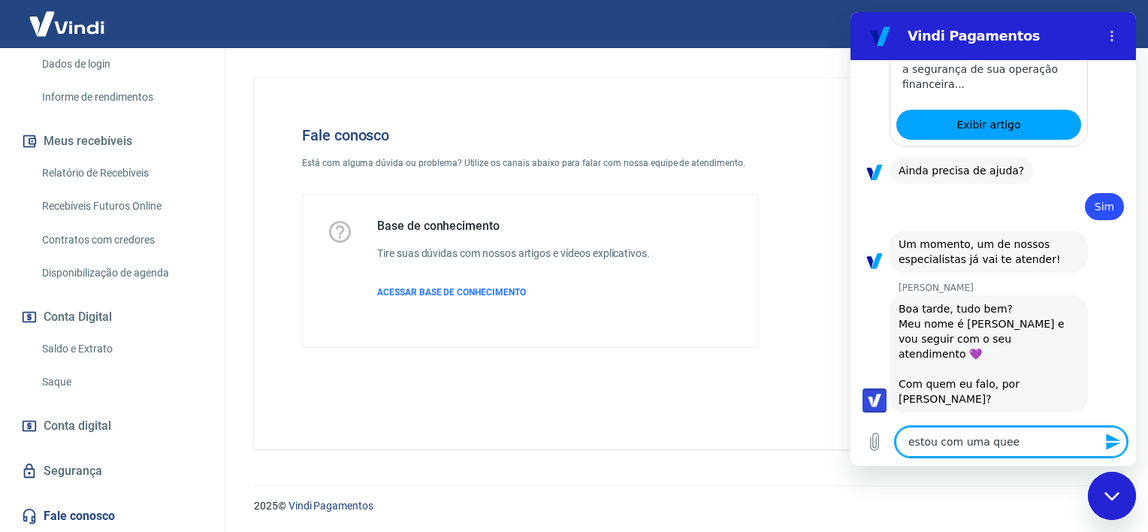
type textarea "estou com uma que"
type textarea "x"
type textarea "estou com uma ques"
type textarea "x"
type textarea "estou com uma quest"
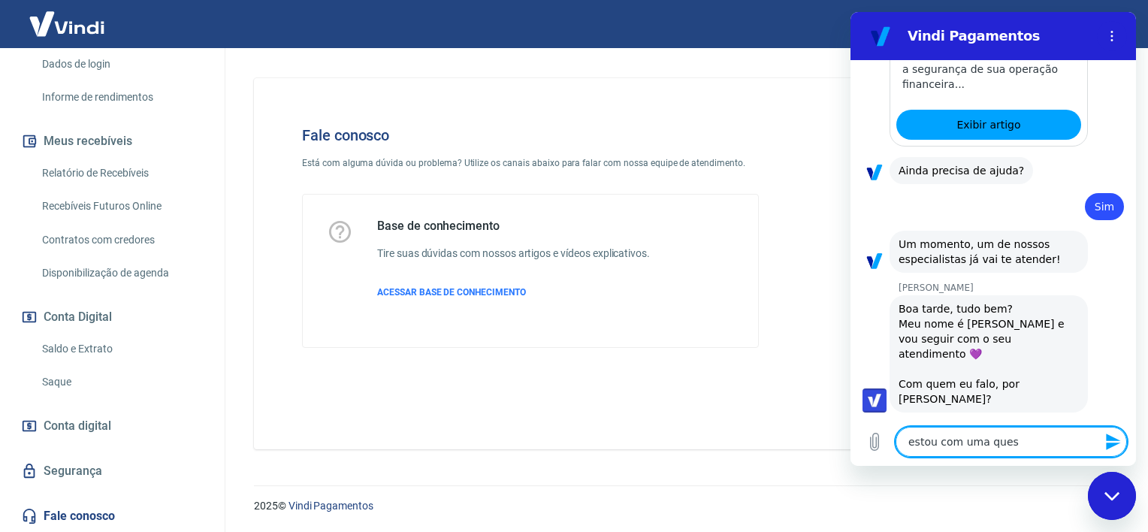
type textarea "x"
type textarea "estou com uma questa"
type textarea "x"
type textarea "estou com uma quest"
type textarea "x"
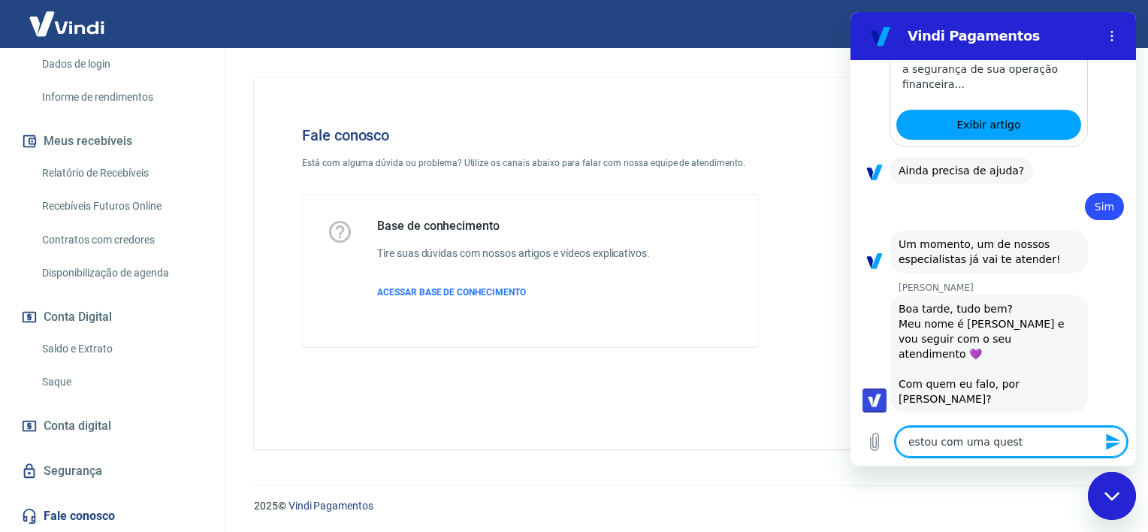
type textarea "estou com uma questã"
type textarea "x"
type textarea "estou com uma questão"
type textarea "x"
type textarea "estou com uma questão"
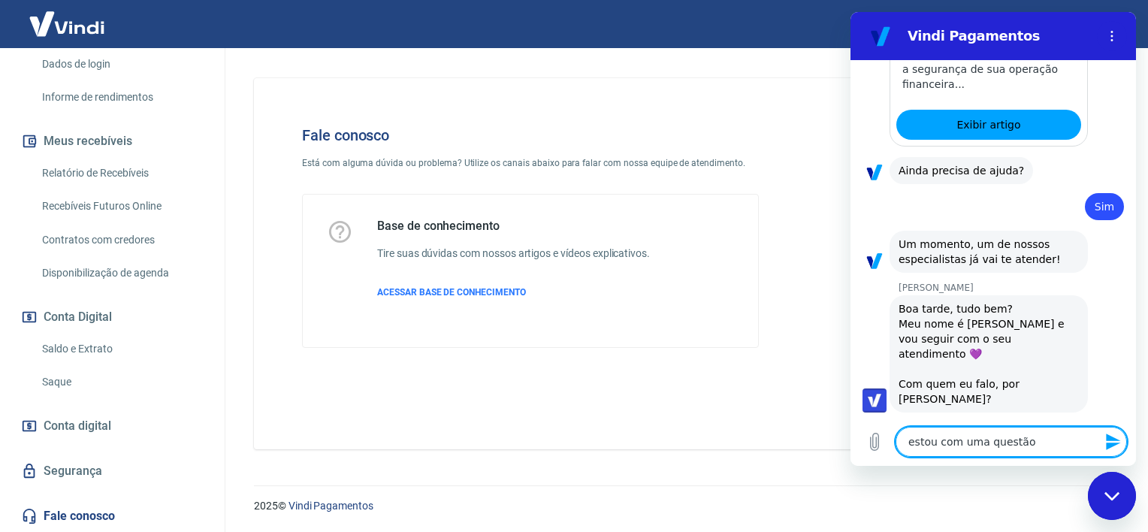
type textarea "x"
type textarea "estou com uma questão ,"
type textarea "x"
type textarea "estou com uma questão ,"
type textarea "x"
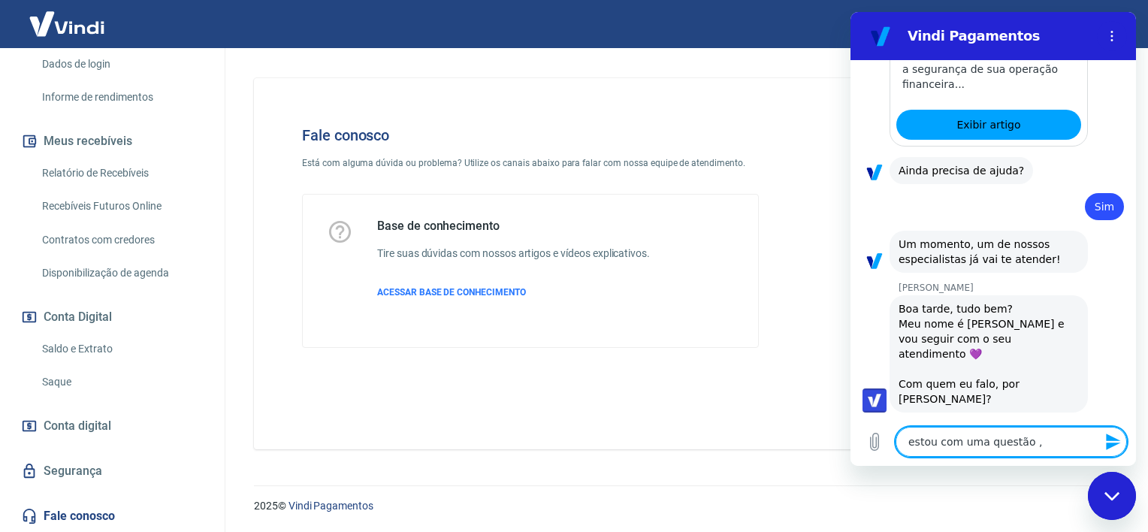
type textarea "estou com uma questão ,"
type textarea "x"
type textarea "estou com uma questão"
type textarea "x"
type textarea "estou com uma questão"
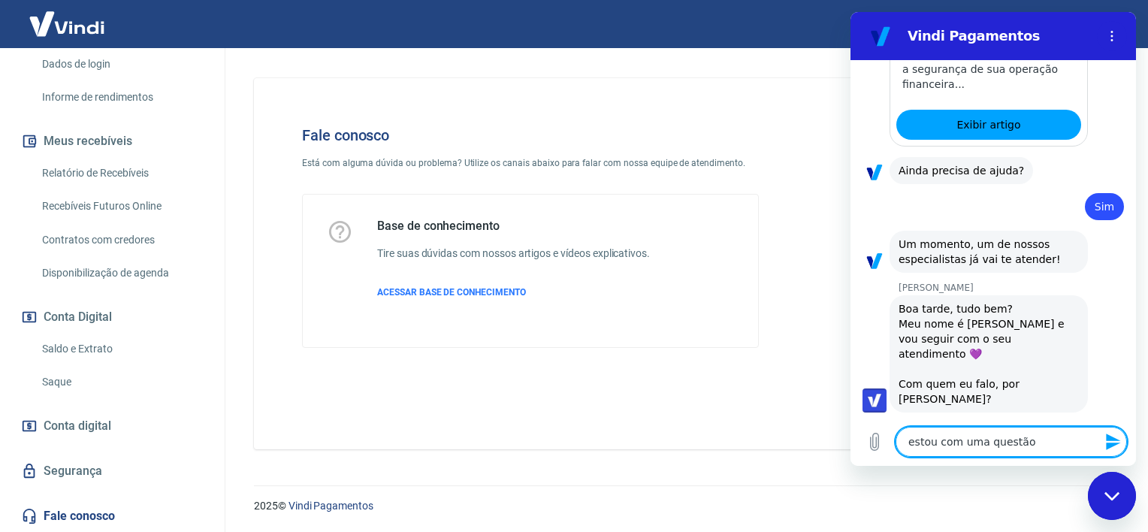
type textarea "x"
type textarea "estou com uma questão,"
type textarea "x"
type textarea "estou com uma questão,"
type textarea "x"
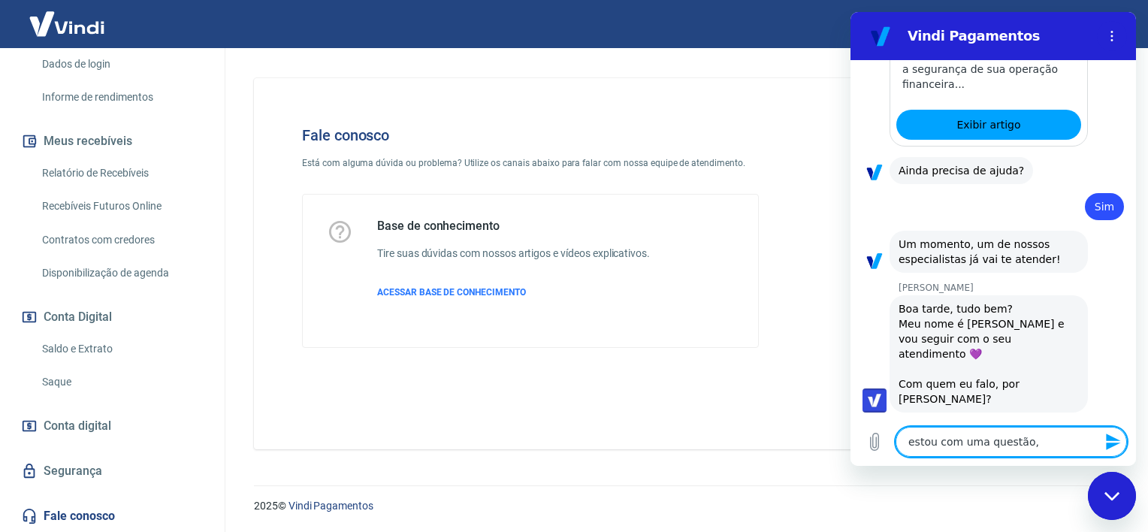
type textarea "estou com uma questão, e"
type textarea "x"
type textarea "estou com uma questão, es"
type textarea "x"
type textarea "estou com uma questão, est"
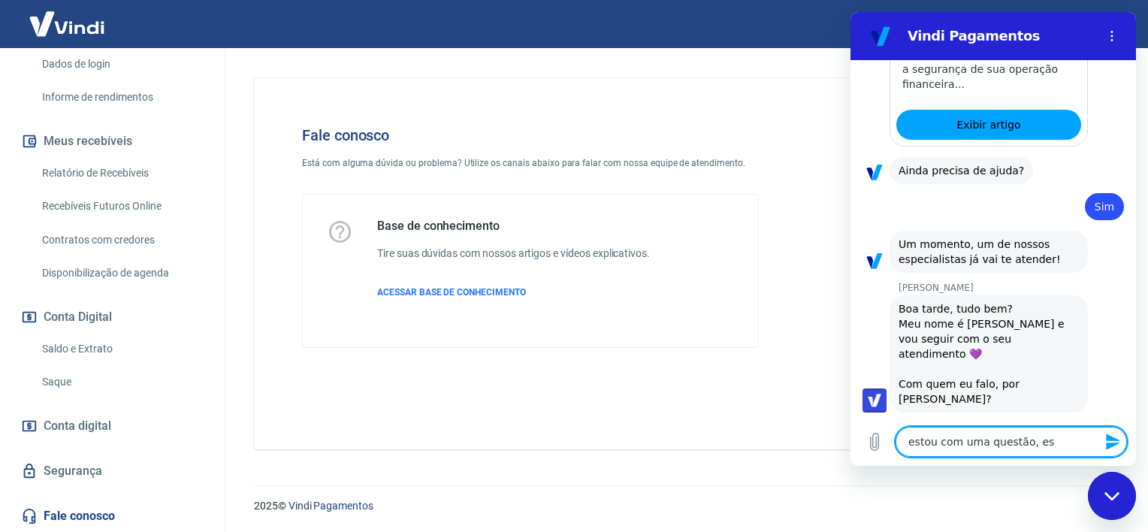
type textarea "x"
type textarea "estou com uma questão, esto"
type textarea "x"
type textarea "estou com uma questão, estou"
type textarea "x"
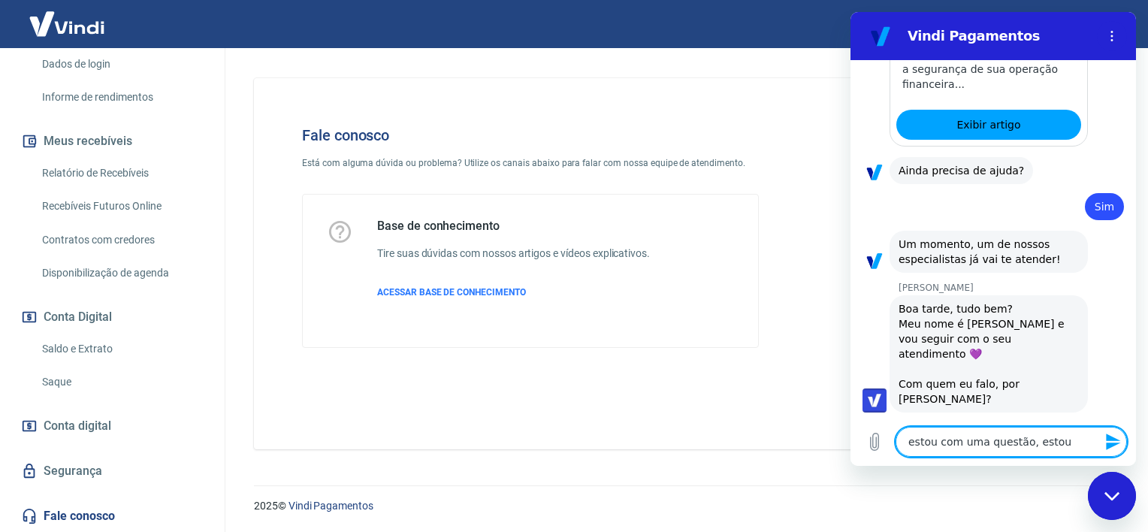
type textarea "estou com uma questão, estou"
type textarea "x"
type textarea "estou com uma questão, estou p"
type textarea "x"
type textarea "estou com uma questão, estou pr"
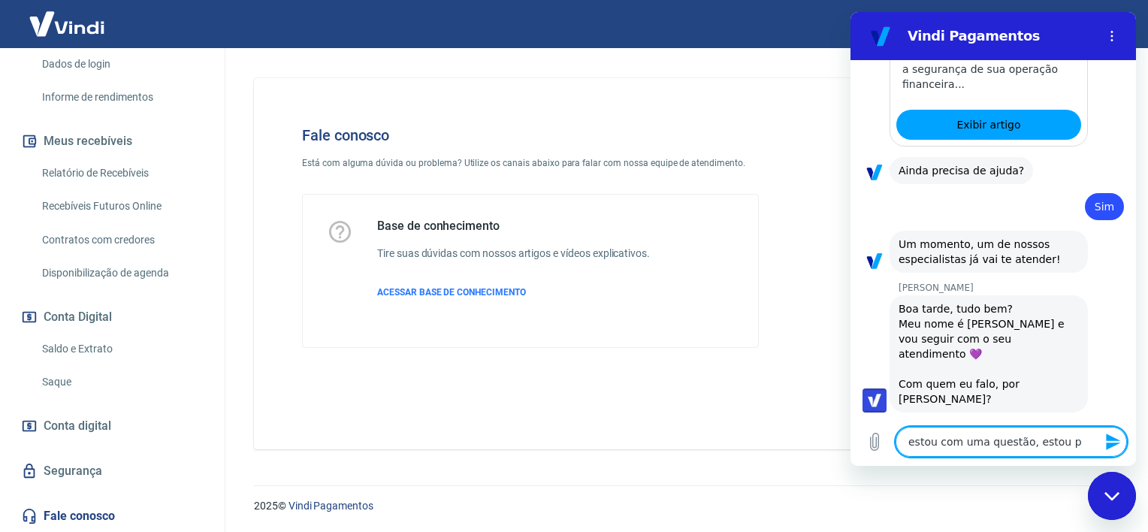
type textarea "x"
type textarea "estou com uma questão, estou pre"
type textarea "x"
type textarea "estou com uma questão, estou prec"
type textarea "x"
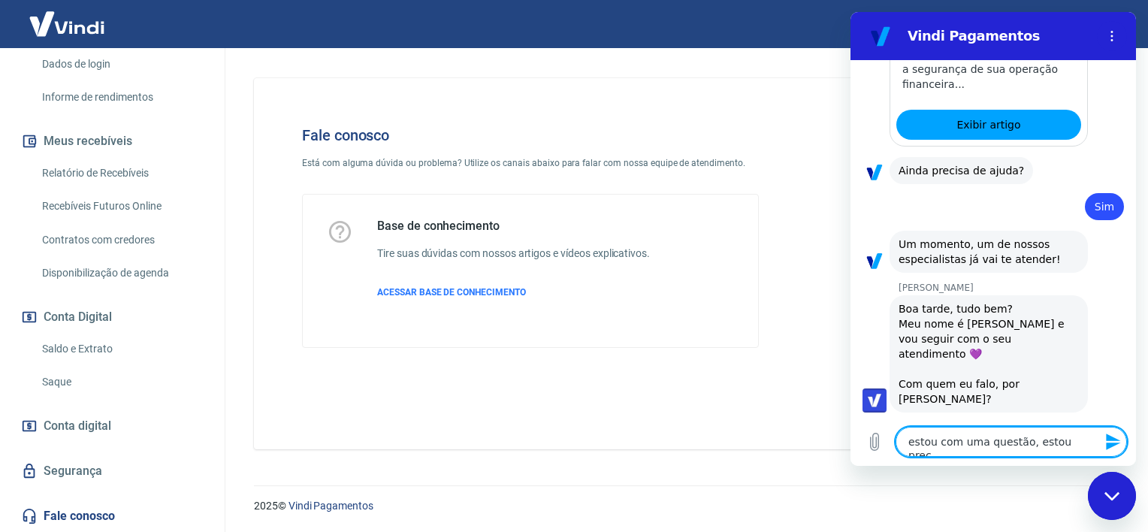
type textarea "estou com uma questão, estou preci"
type textarea "x"
type textarea "estou com uma questão, estou precis"
type textarea "x"
type textarea "estou com uma questão, estou precisa"
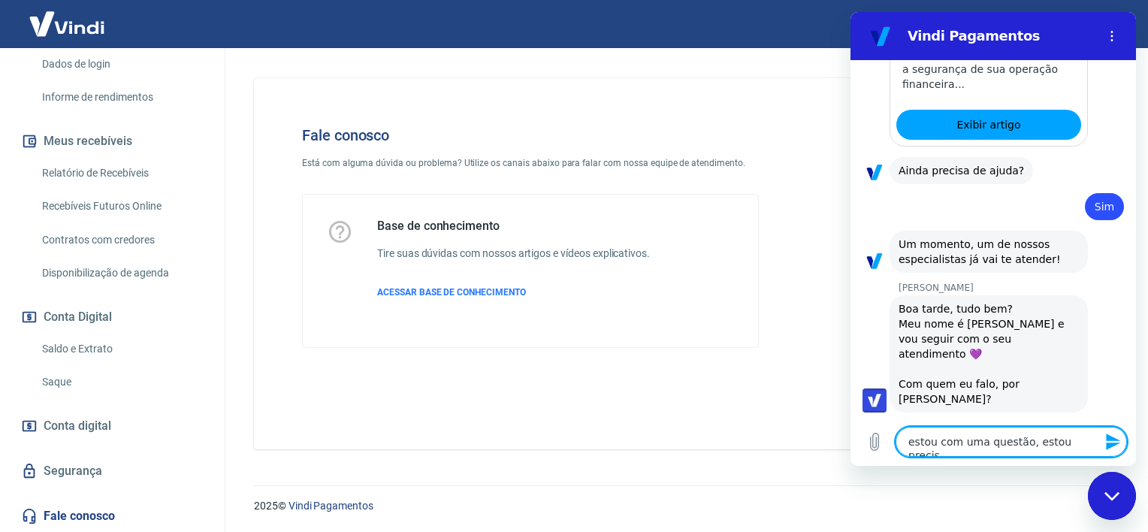
type textarea "x"
type textarea "estou com uma questão, estou precisan"
type textarea "x"
type textarea "estou com uma questão, estou precisand"
type textarea "x"
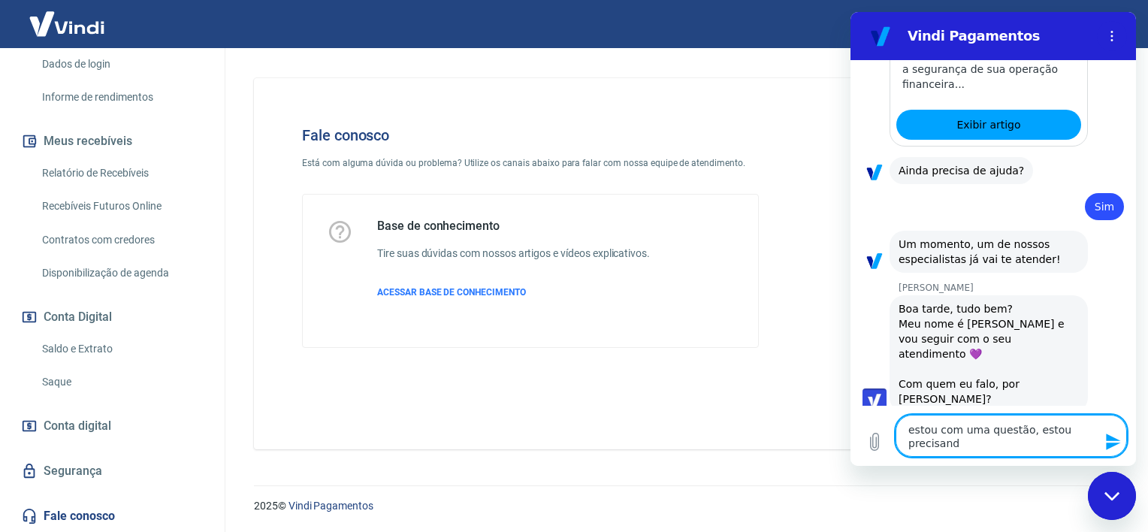
type textarea "estou com uma questão, estou precisando"
type textarea "x"
type textarea "estou com uma questão, estou precisando"
type textarea "x"
type textarea "estou com uma questão, estou precisando f"
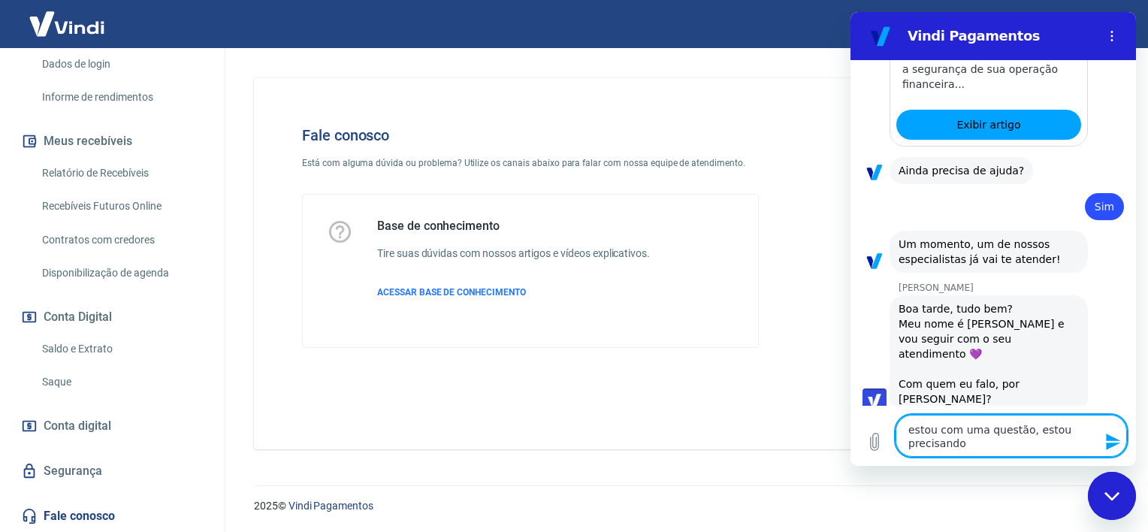
type textarea "x"
type textarea "estou com uma questão, estou precisando fa"
type textarea "x"
type textarea "estou com uma questão, estou precisando faz"
type textarea "x"
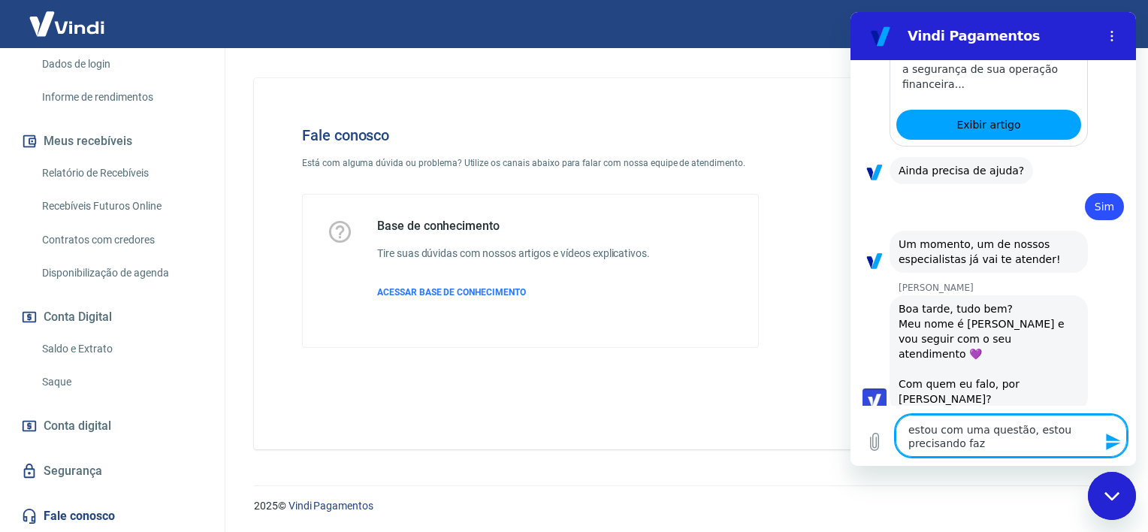
type textarea "estou com uma questão, estou precisando faze"
type textarea "x"
type textarea "estou com uma questão, estou precisando fazer"
type textarea "x"
type textarea "estou com uma questão, estou precisando fazer"
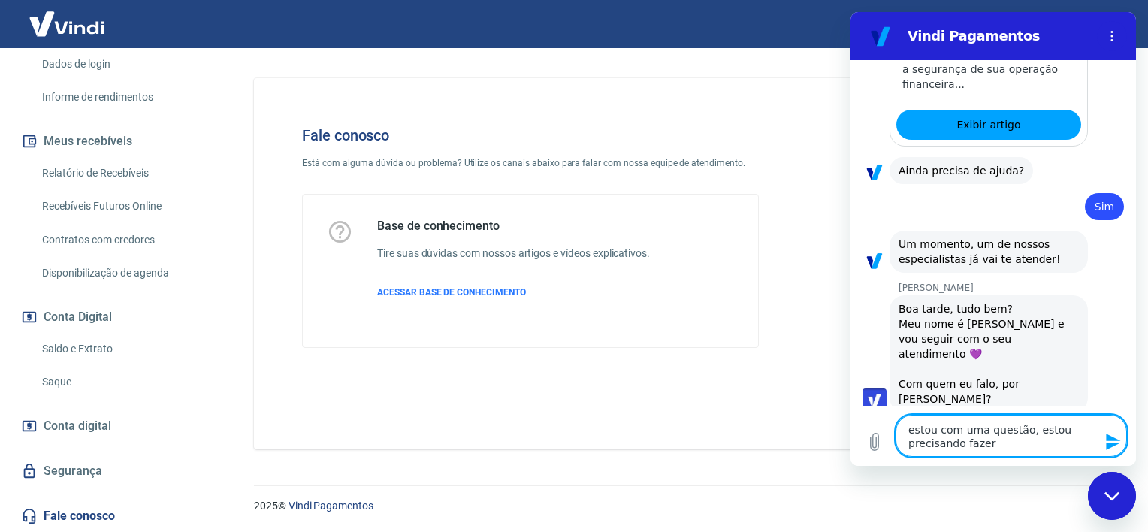
type textarea "x"
type textarea "estou com uma questão, estou precisando fazer s"
type textarea "x"
type textarea "estou com uma questão, estou precisando fazer sa"
type textarea "x"
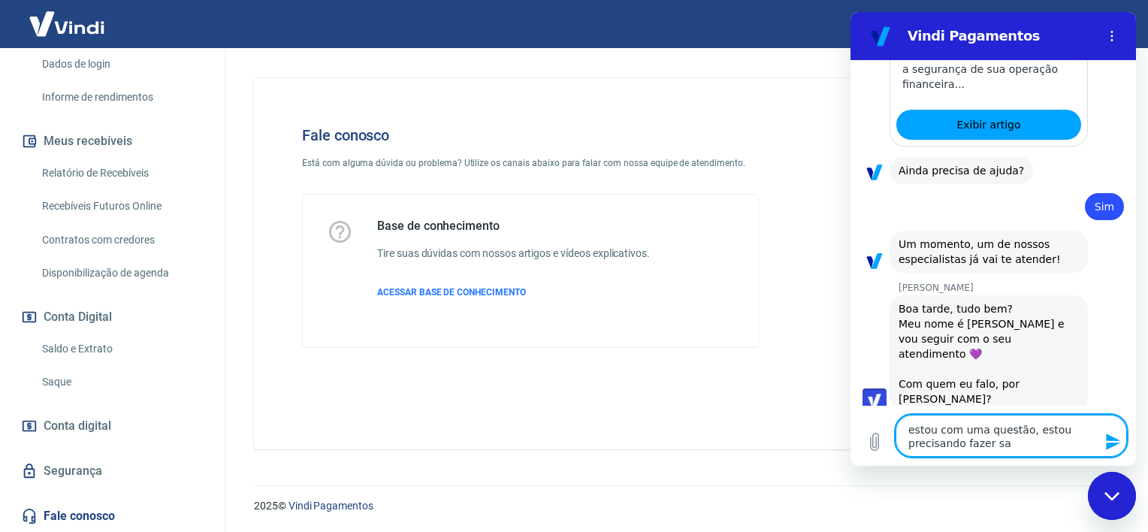
type textarea "estou com uma questão, estou precisando fazer saq"
type textarea "x"
type textarea "estou com uma questão, estou precisando fazer saqu"
type textarea "x"
type textarea "estou com uma questão, estou precisando fazer saqu"
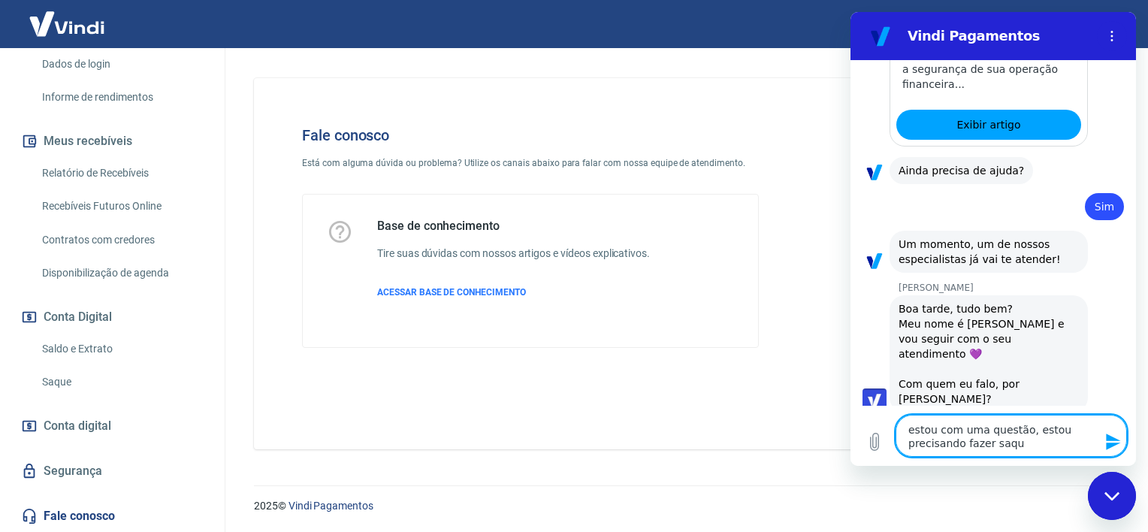
type textarea "x"
type textarea "estou com uma questão, estou precisando fazer saqu"
type textarea "x"
type textarea "estou com uma questão, estou precisando fazer saque"
type textarea "x"
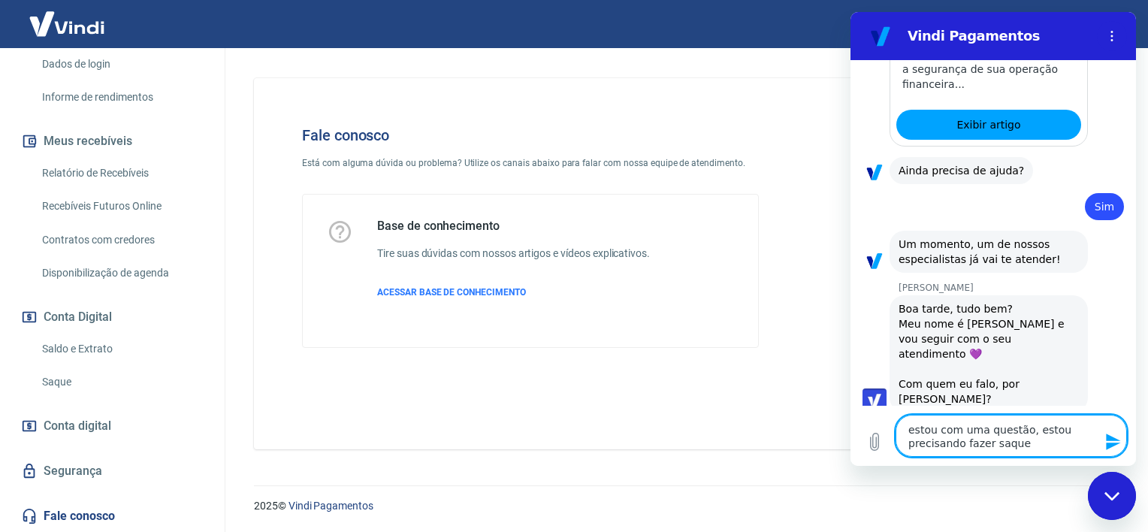
type textarea "estou com uma questão, estou precisando fazer saque"
type textarea "x"
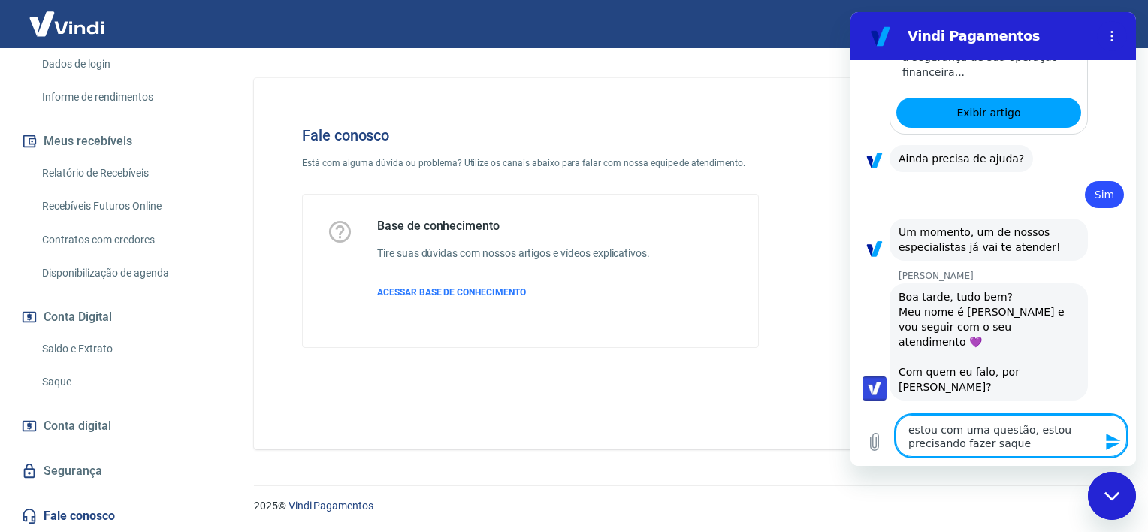
type textarea "estou com uma questão, estou precisando fazer saque s"
type textarea "x"
type textarea "estou com uma questão, estou precisando fazer saque só"
type textarea "x"
type textarea "estou com uma questão, estou precisando fazer saque só"
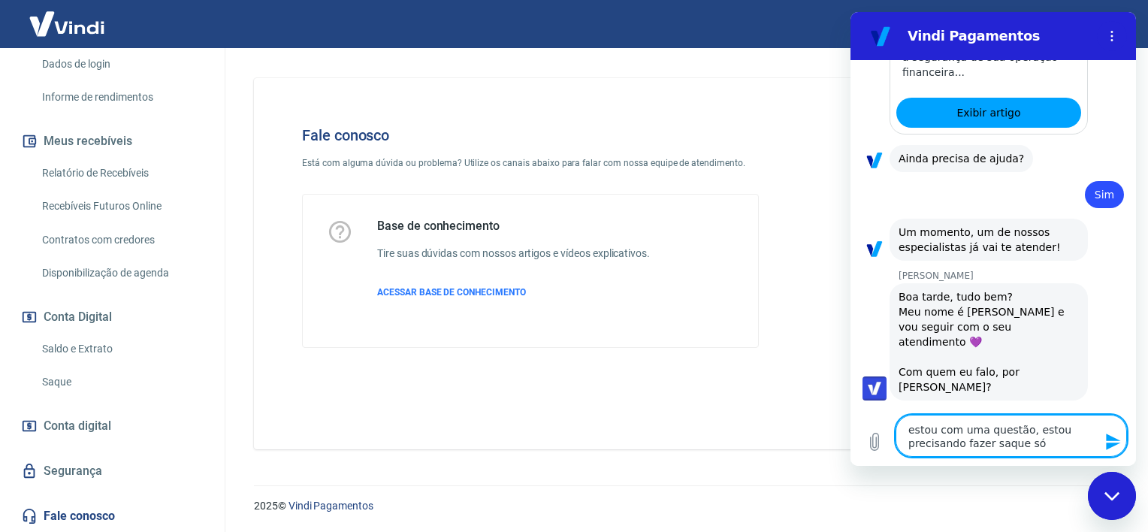
type textarea "x"
type textarea "estou com uma questão, estou precisando fazer saque só q"
type textarea "x"
type textarea "estou com uma questão, estou precisando fazer saque só qu"
type textarea "x"
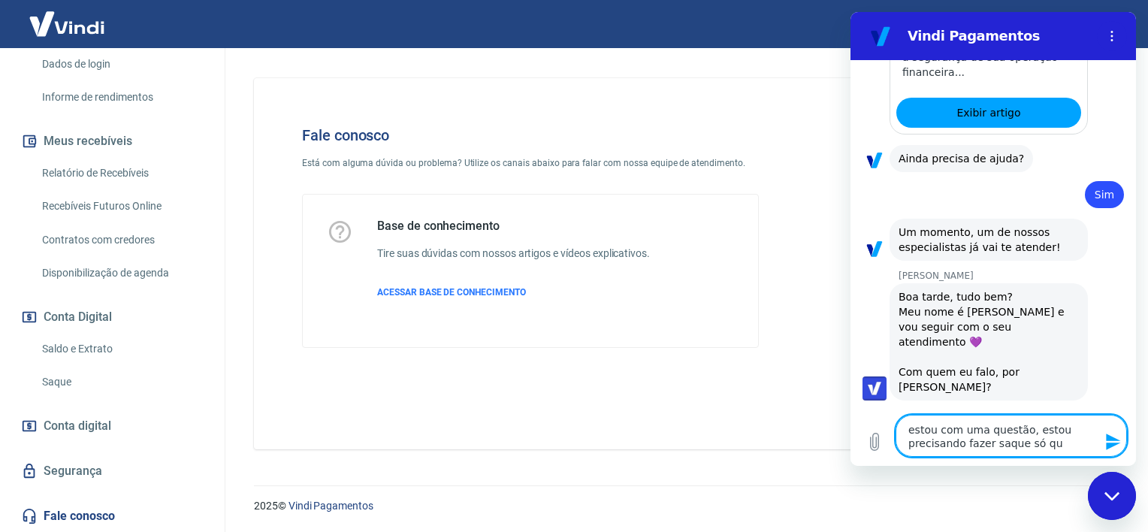
type textarea "estou com uma questão, estou precisando fazer saque só que"
type textarea "x"
type textarea "estou com uma questão, estou precisando fazer saque só que"
type textarea "x"
type textarea "estou com uma questão, estou precisando fazer saque só que o"
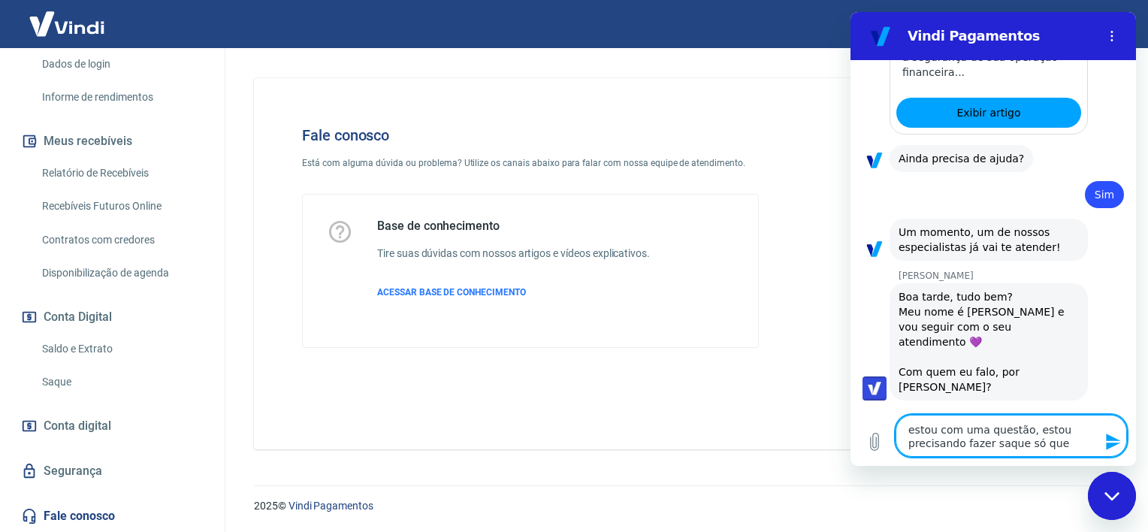
type textarea "x"
type textarea "estou com uma questão, estou precisando fazer saque só que o"
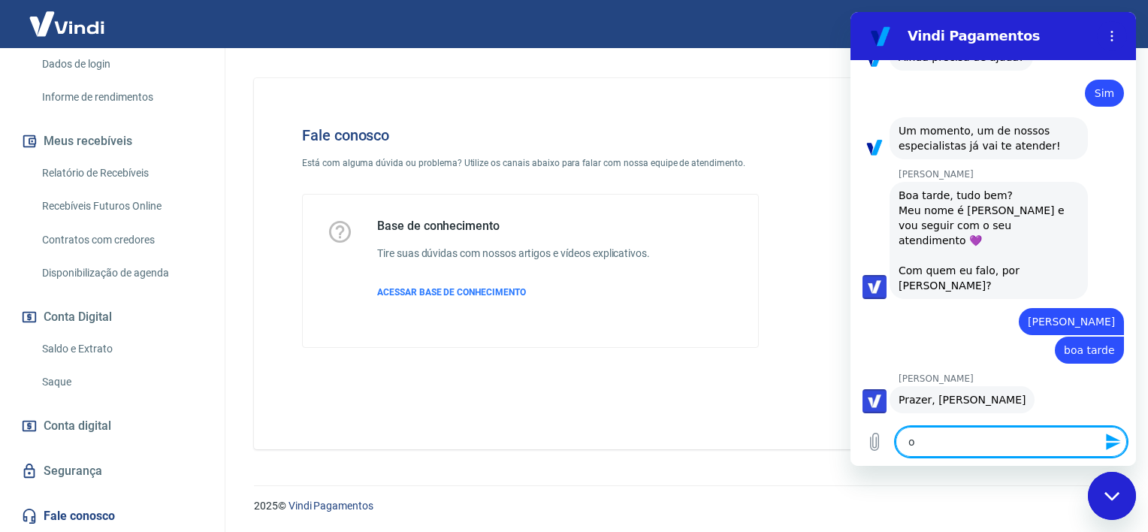
scroll to position [1652, 0]
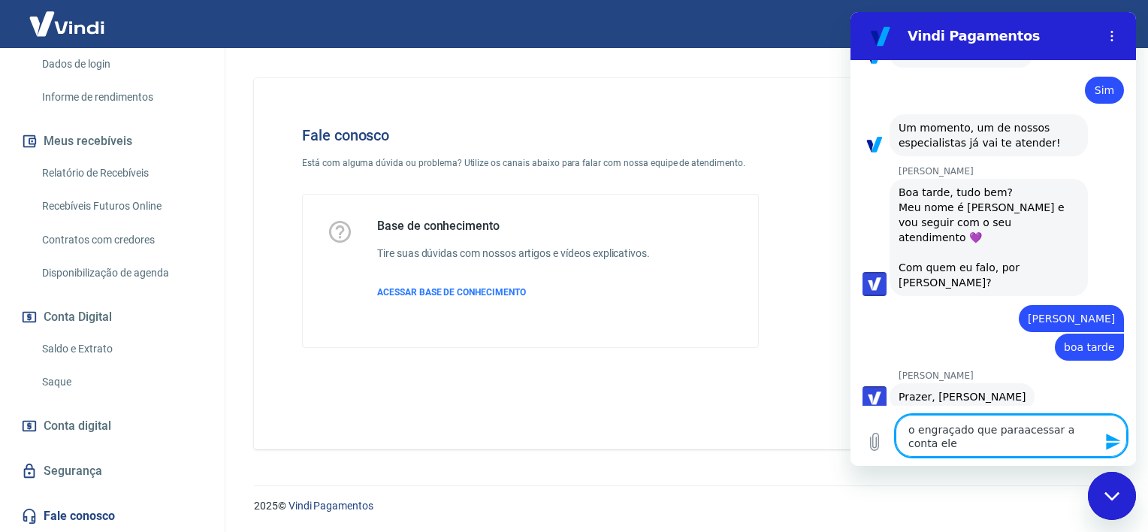
click at [1011, 430] on textarea "o engraçado que paraacessar a conta ele" at bounding box center [1010, 436] width 231 height 42
click at [943, 448] on textarea "o engraçado que para acessar a conta ele" at bounding box center [1010, 436] width 231 height 42
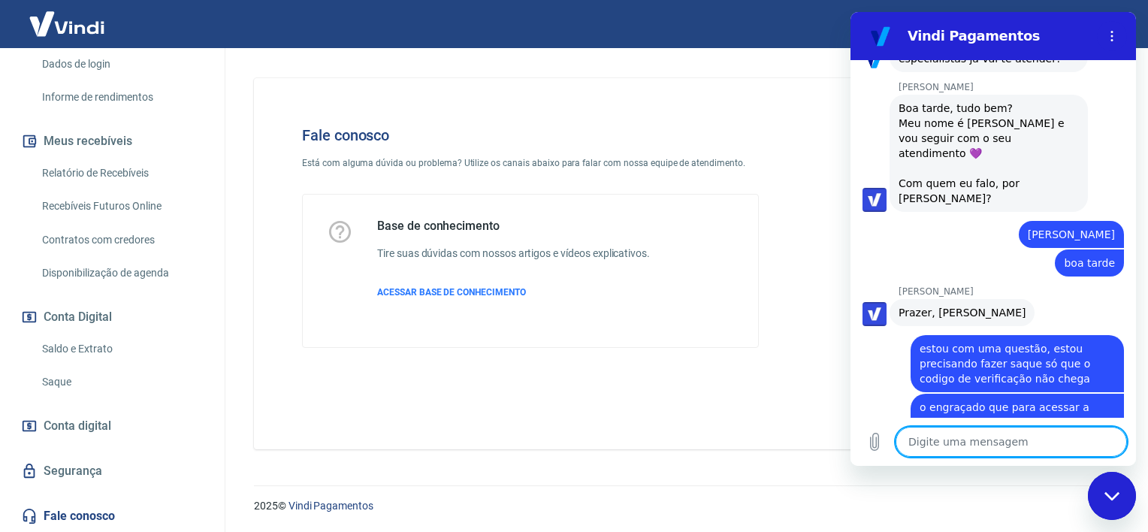
scroll to position [1739, 0]
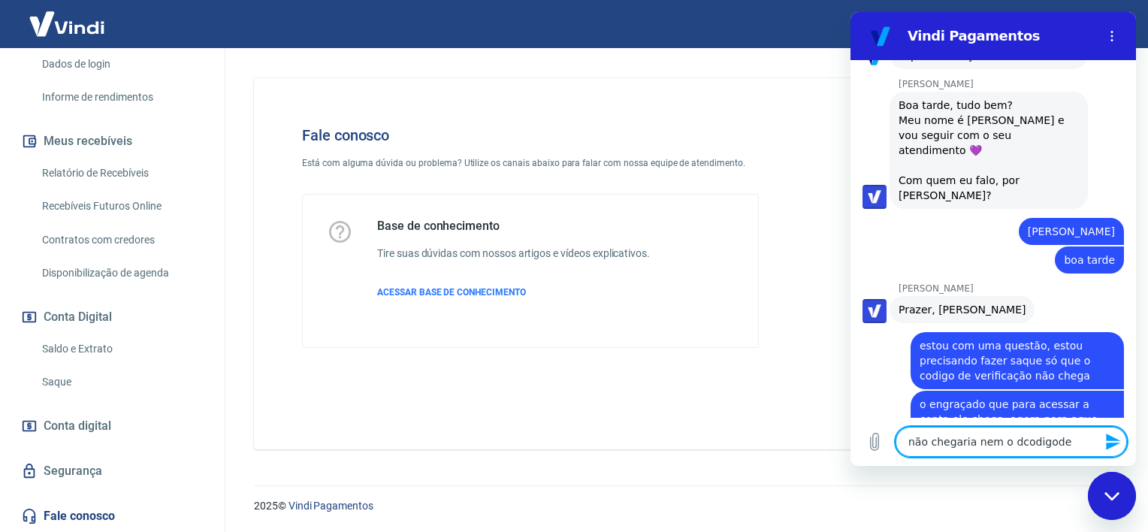
click at [1061, 442] on textarea "não chegaria nem o dcodigode" at bounding box center [1010, 442] width 231 height 30
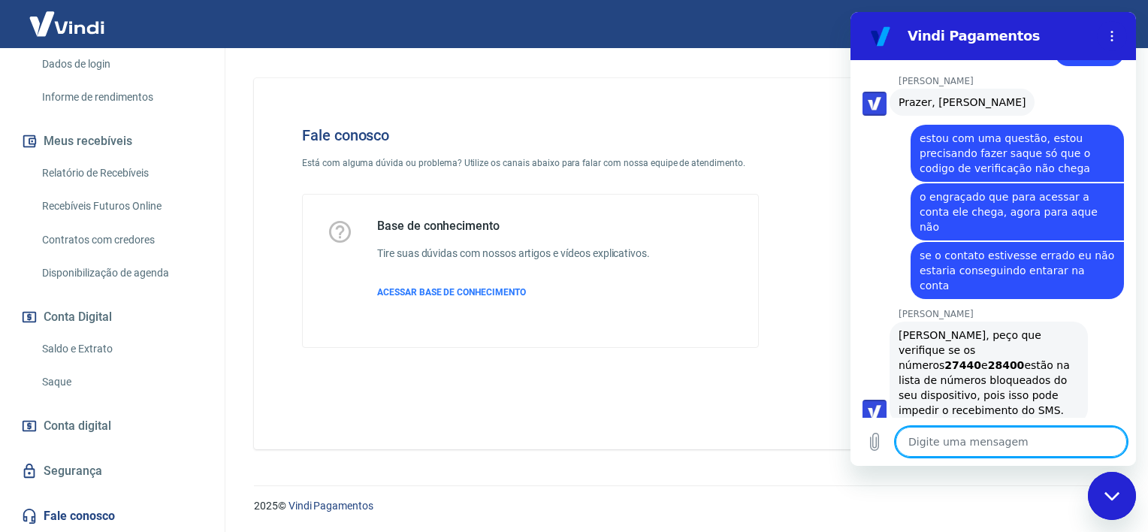
scroll to position [1950, 0]
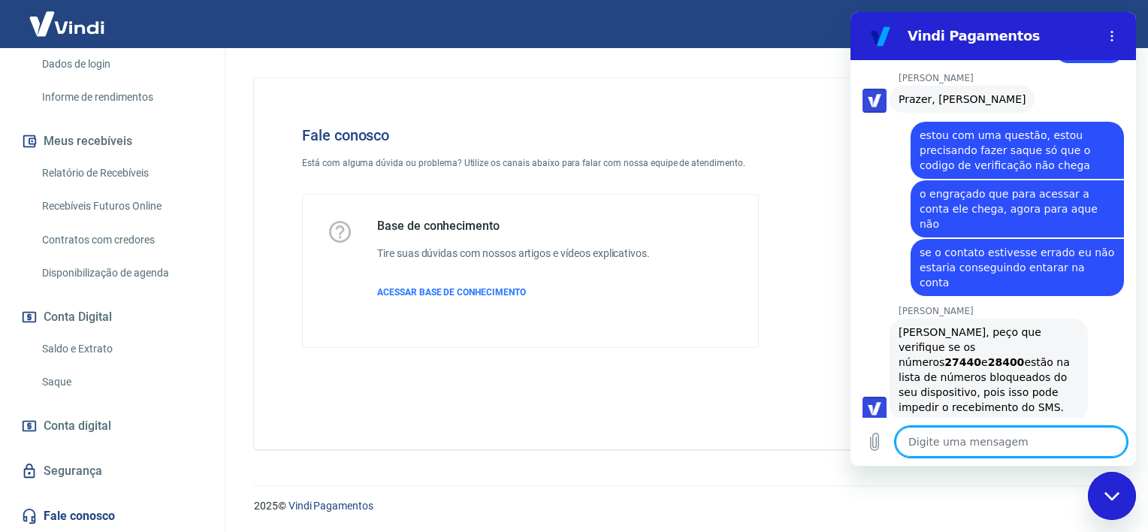
click at [985, 444] on textarea at bounding box center [1010, 442] width 231 height 30
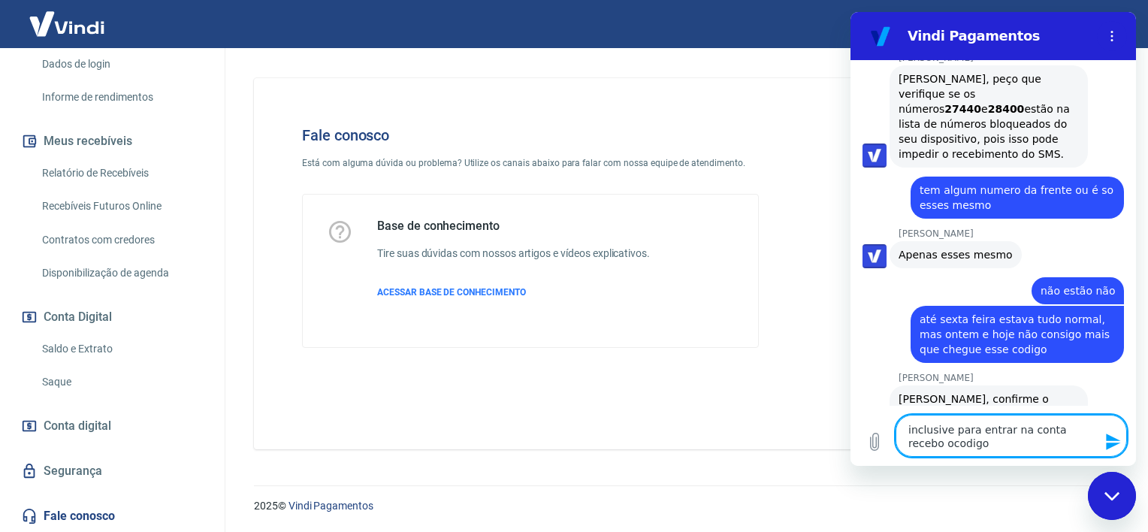
scroll to position [2206, 0]
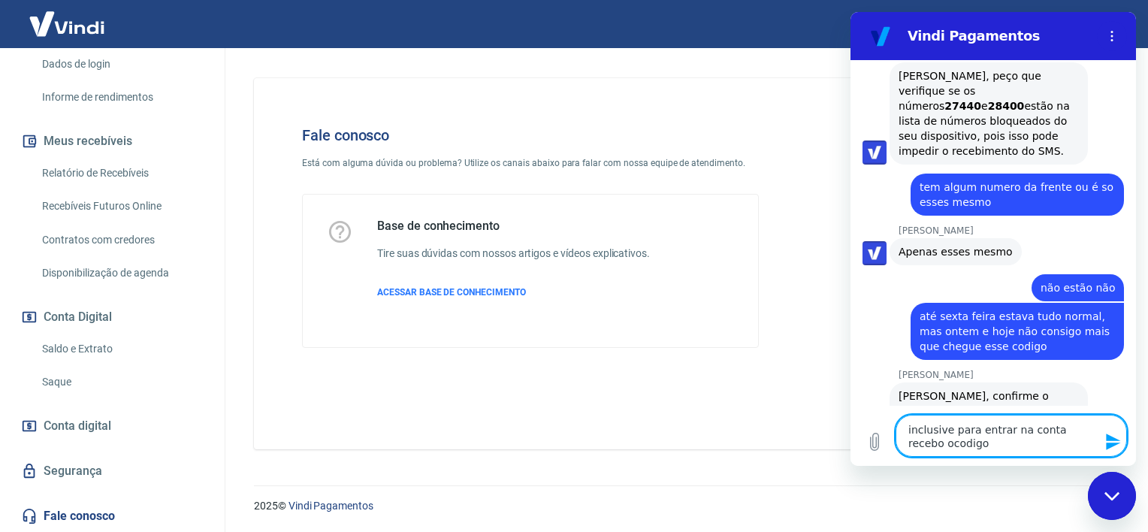
click at [916, 445] on textarea "inclusive para entrar na conta recebo ocodigo" at bounding box center [1010, 436] width 231 height 42
click at [960, 448] on textarea "inclusive para entrar na conta recebo o codigo" at bounding box center [1010, 436] width 231 height 42
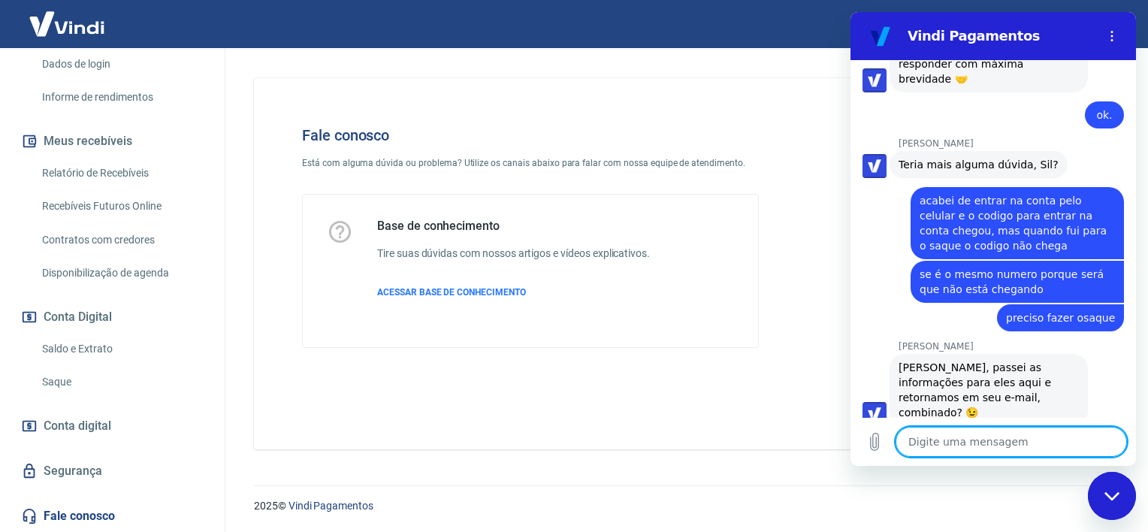
scroll to position [2978, 0]
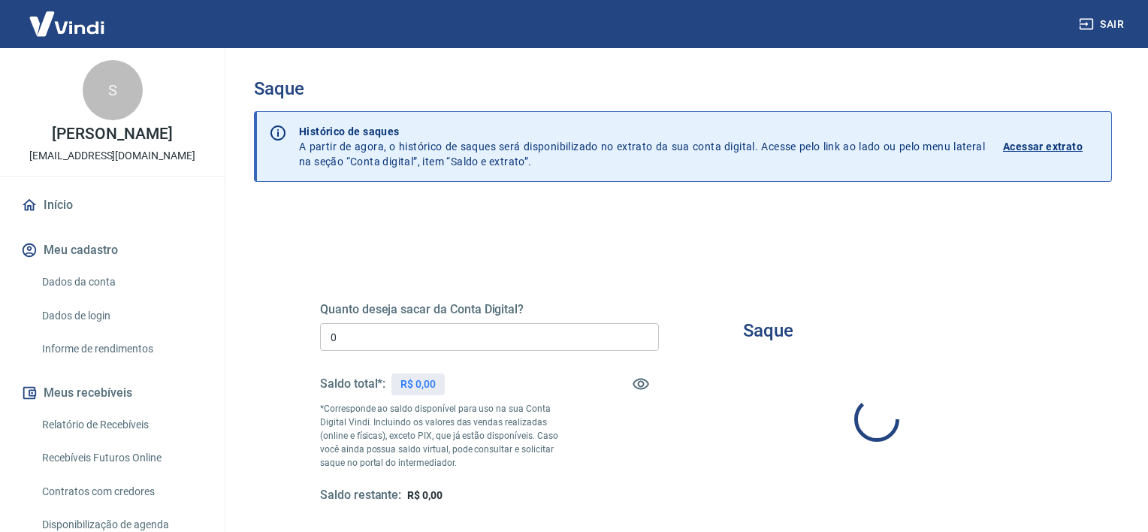
type input "R$ 0,00"
